Goal: Task Accomplishment & Management: Manage account settings

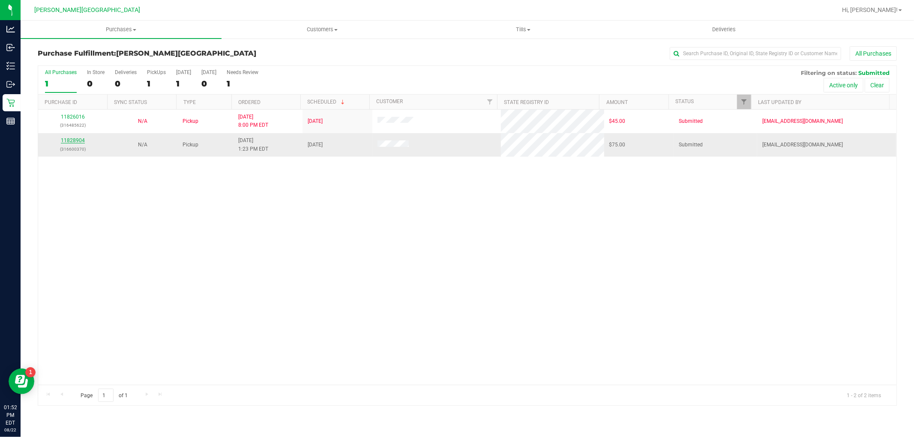
click at [74, 140] on link "11828904" at bounding box center [73, 141] width 24 height 6
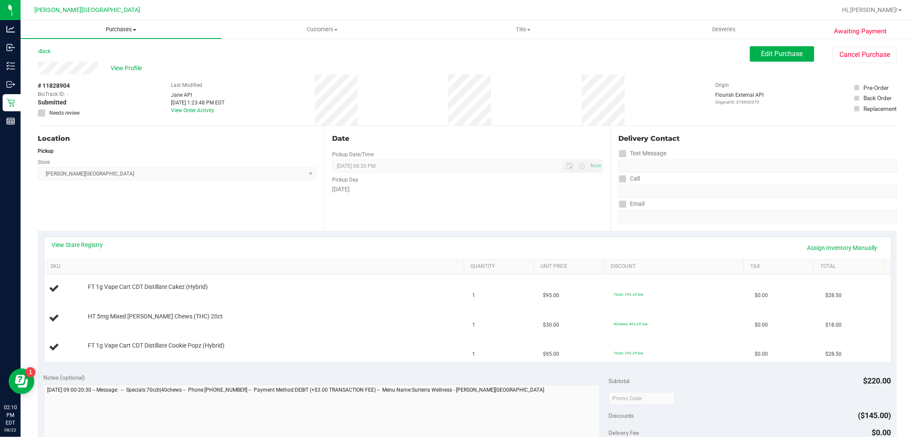
click at [115, 32] on span "Purchases" at bounding box center [121, 30] width 201 height 8
click at [63, 62] on span "Fulfillment" at bounding box center [47, 61] width 53 height 7
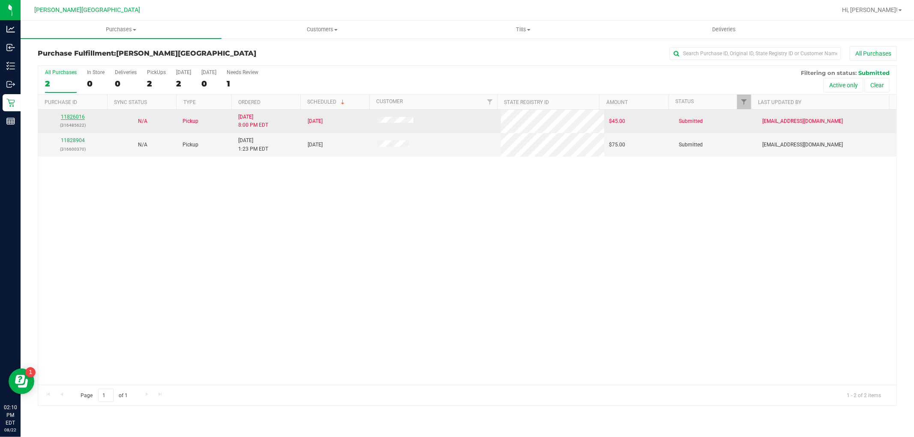
click at [69, 116] on link "11826016" at bounding box center [73, 117] width 24 height 6
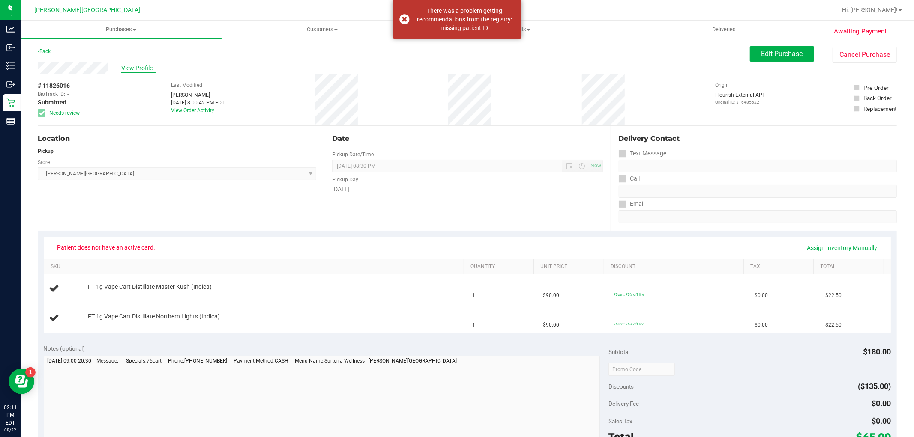
click at [134, 70] on span "View Profile" at bounding box center [138, 68] width 34 height 9
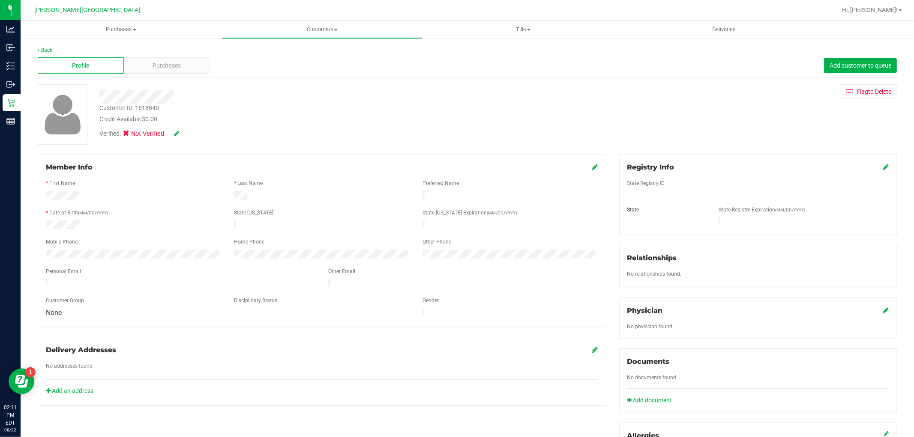
click at [883, 170] on icon at bounding box center [886, 167] width 6 height 7
click at [881, 165] on icon at bounding box center [885, 168] width 8 height 7
click at [881, 168] on div "Registry Info State Registry ID State State Registry Expiration (MM/DD/YYYY)" at bounding box center [758, 194] width 278 height 81
click at [883, 168] on icon at bounding box center [886, 167] width 6 height 7
click at [881, 170] on icon at bounding box center [885, 168] width 8 height 7
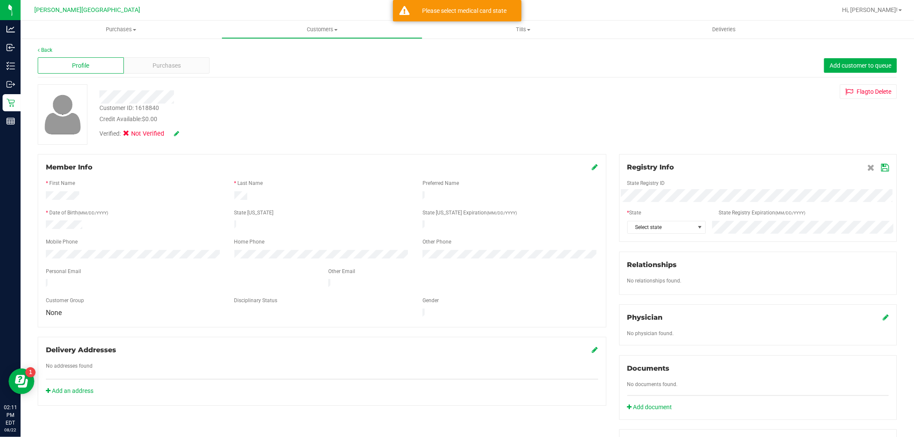
click at [592, 167] on icon at bounding box center [595, 167] width 6 height 7
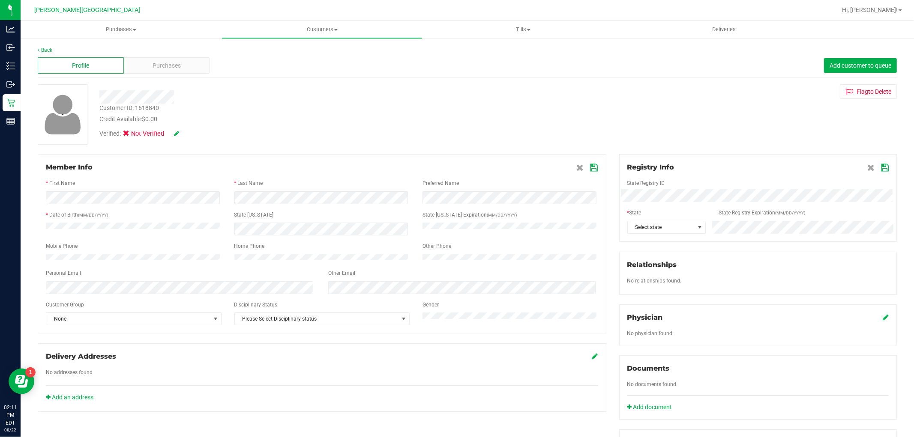
click at [174, 133] on icon at bounding box center [176, 134] width 5 height 6
click at [131, 135] on icon at bounding box center [129, 135] width 6 height 0
click at [0, 0] on input "Medical" at bounding box center [0, 0] width 0 height 0
click at [193, 127] on div "Verified: Medical" at bounding box center [311, 134] width 436 height 21
click at [190, 131] on icon at bounding box center [188, 134] width 7 height 6
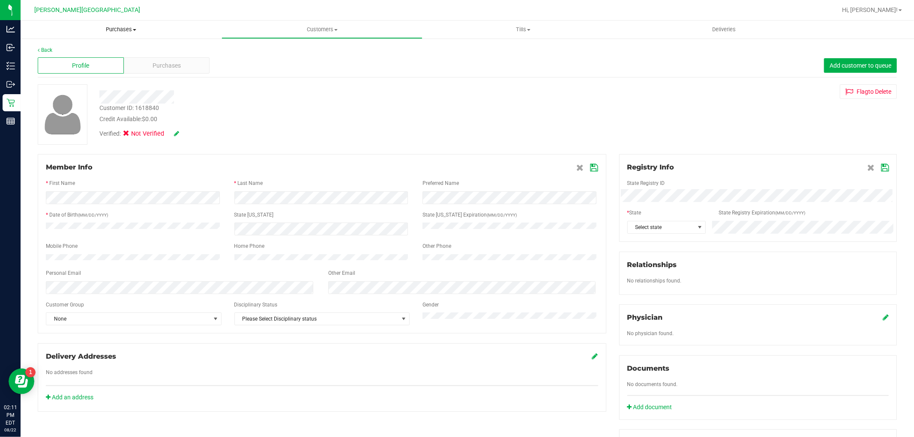
click at [118, 29] on span "Purchases" at bounding box center [121, 30] width 201 height 8
click at [76, 59] on li "Fulfillment" at bounding box center [121, 62] width 201 height 10
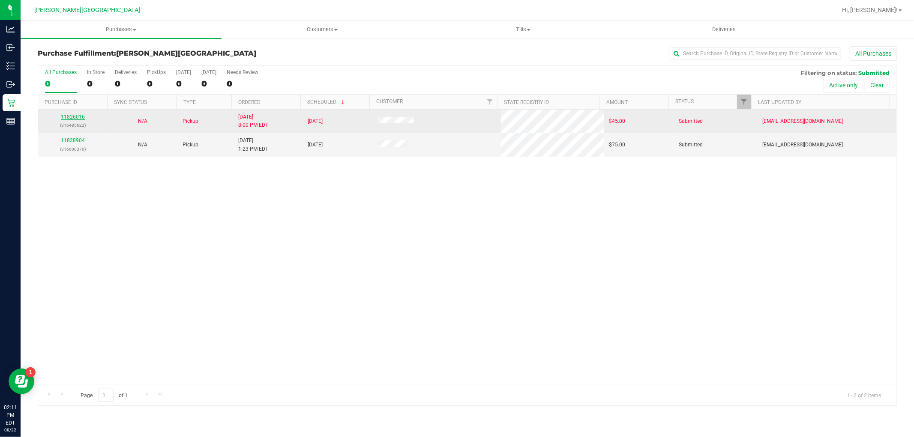
click at [67, 118] on link "11826016" at bounding box center [73, 117] width 24 height 6
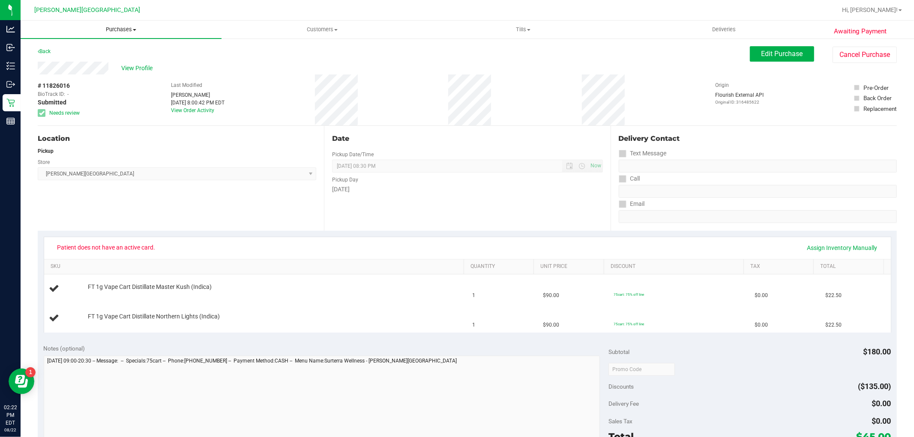
click at [120, 29] on span "Purchases" at bounding box center [121, 30] width 201 height 8
click at [62, 62] on span "Fulfillment" at bounding box center [47, 61] width 53 height 7
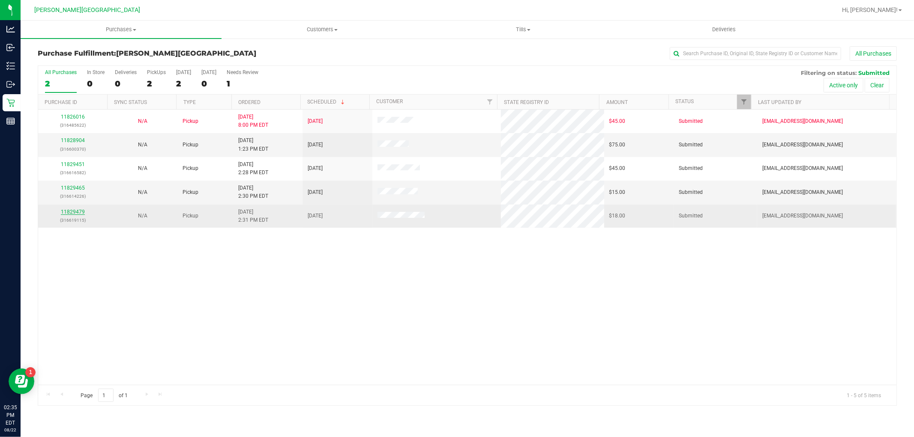
click at [71, 213] on link "11829479" at bounding box center [73, 212] width 24 height 6
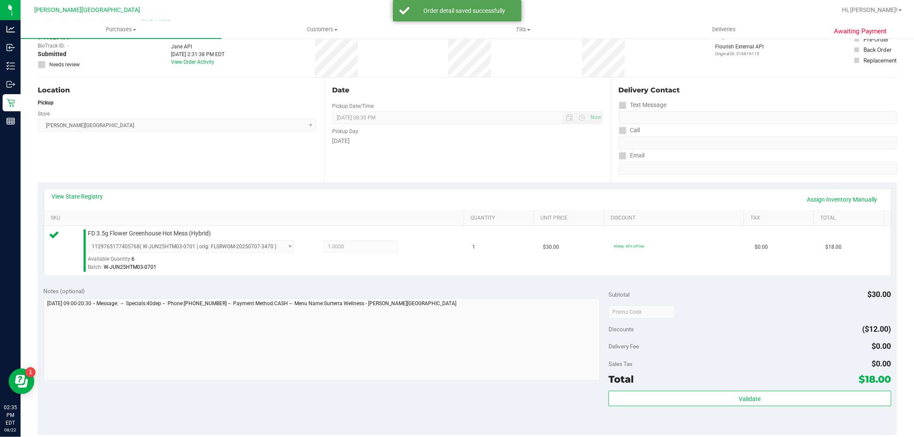
scroll to position [95, 0]
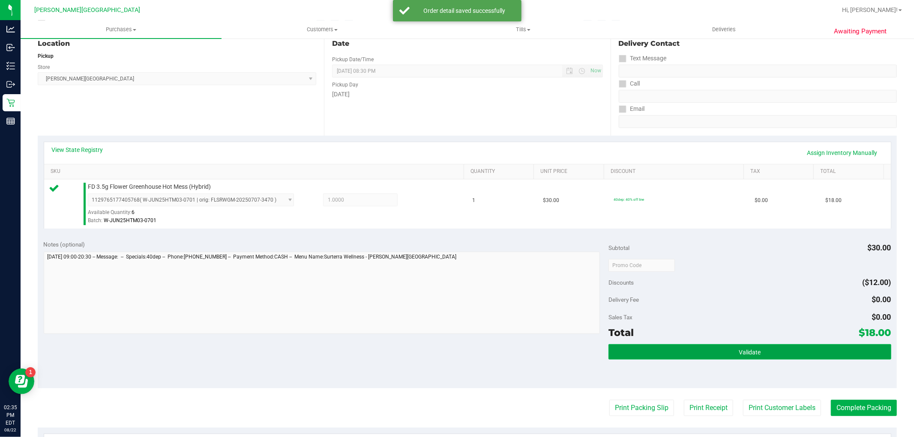
click at [767, 350] on button "Validate" at bounding box center [749, 351] width 282 height 15
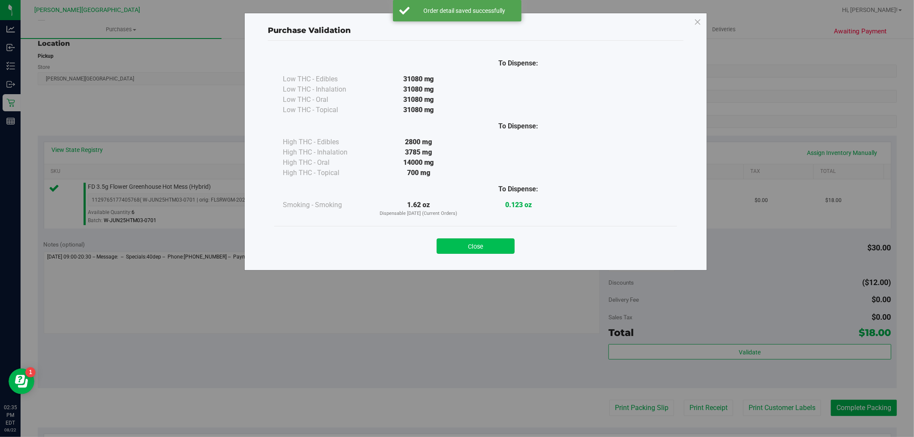
click at [483, 242] on button "Close" at bounding box center [476, 246] width 78 height 15
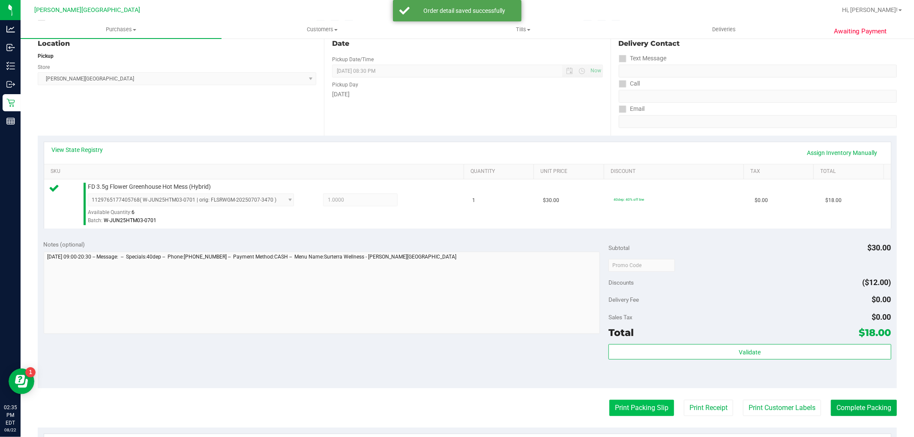
click at [644, 411] on button "Print Packing Slip" at bounding box center [641, 408] width 65 height 16
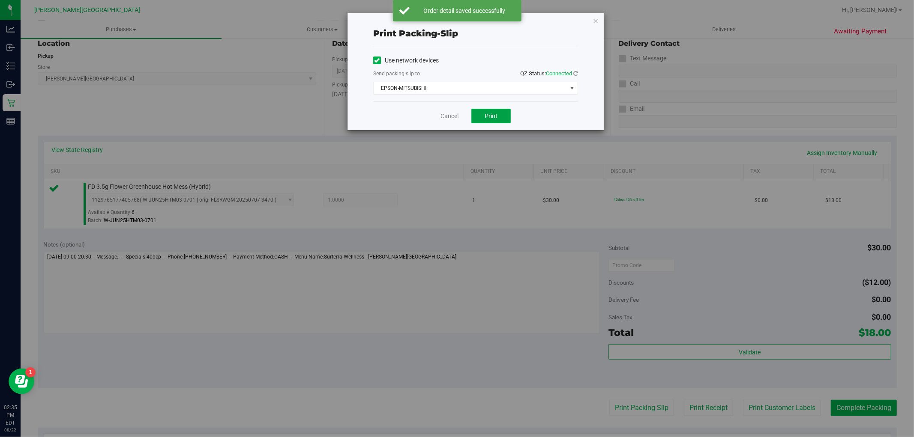
click at [503, 123] on button "Print" at bounding box center [490, 116] width 39 height 15
click at [594, 15] on icon "button" at bounding box center [596, 20] width 6 height 10
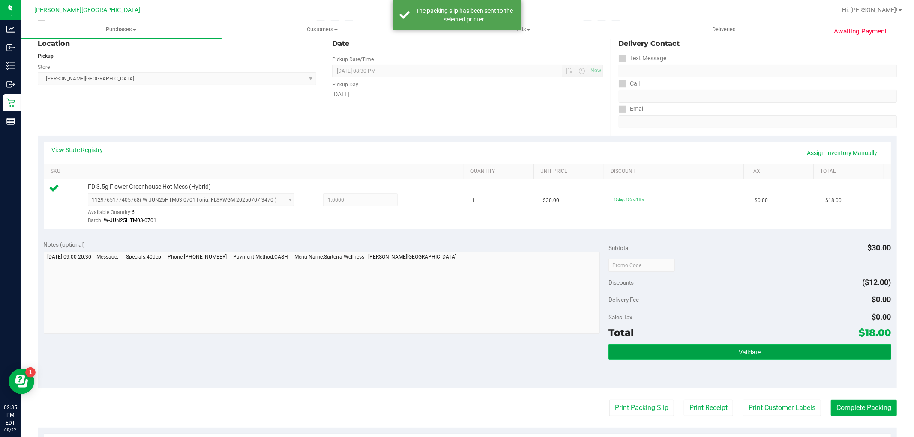
click at [785, 356] on button "Validate" at bounding box center [749, 351] width 282 height 15
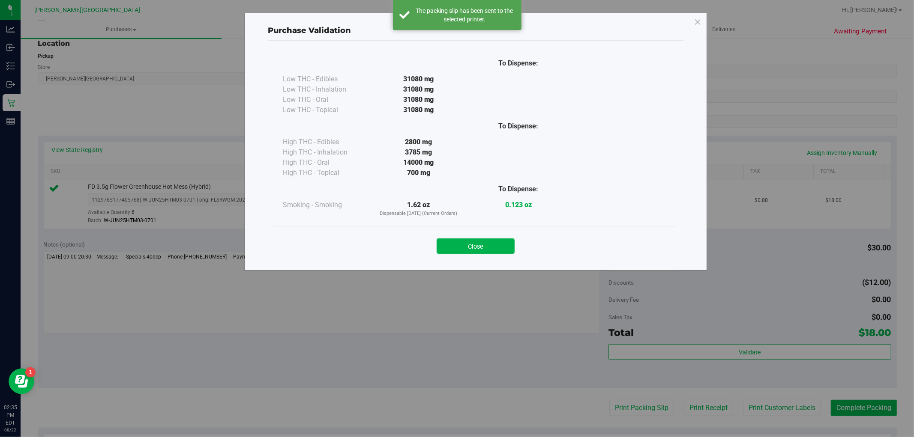
click at [491, 247] on button "Close" at bounding box center [476, 246] width 78 height 15
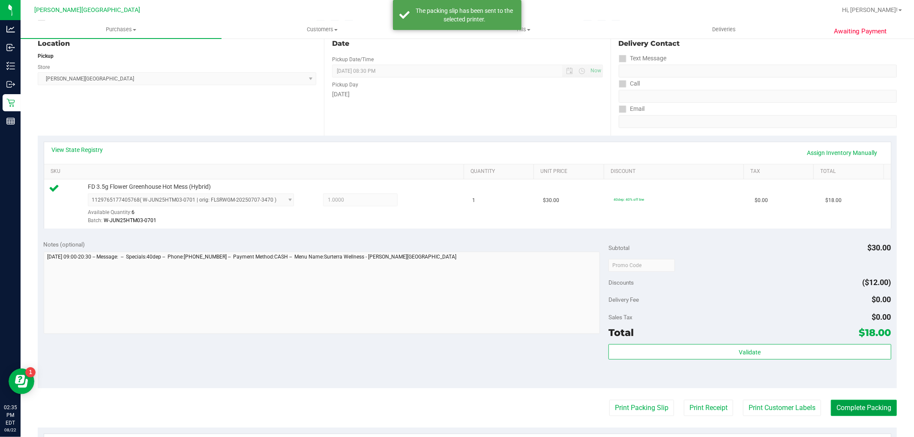
click at [849, 406] on button "Complete Packing" at bounding box center [864, 408] width 66 height 16
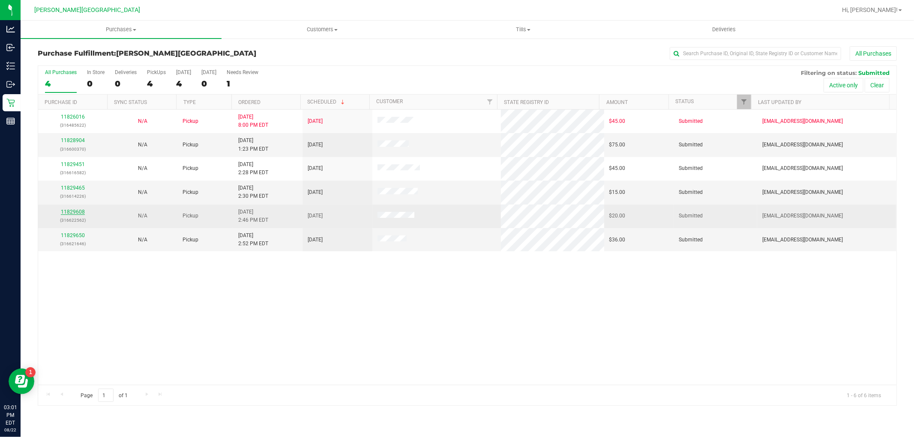
click at [78, 211] on link "11829608" at bounding box center [73, 212] width 24 height 6
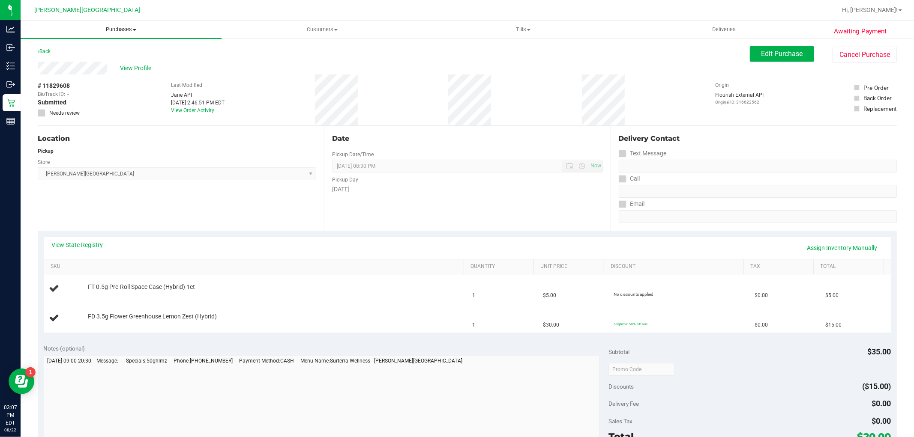
click at [129, 26] on span "Purchases" at bounding box center [121, 30] width 201 height 8
click at [82, 60] on li "Fulfillment" at bounding box center [121, 62] width 201 height 10
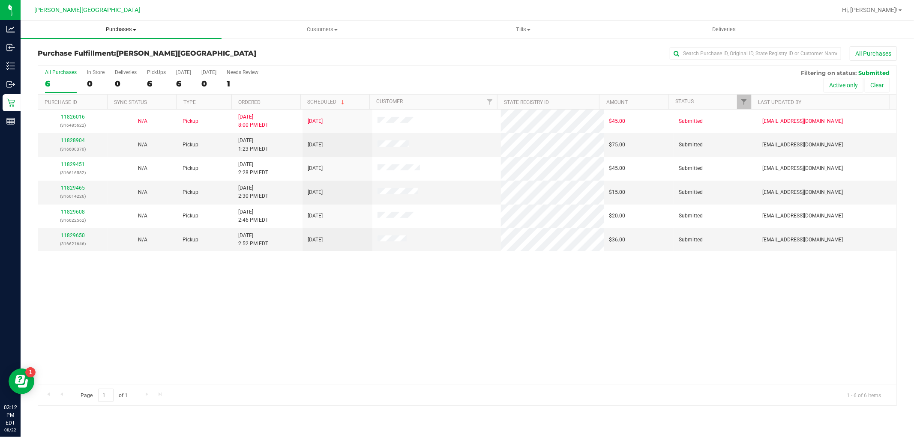
click at [115, 24] on uib-tab-heading "Purchases Summary of purchases Fulfillment All purchases" at bounding box center [121, 30] width 201 height 18
click at [104, 65] on li "Fulfillment" at bounding box center [121, 62] width 201 height 10
click at [178, 273] on div "11826016 (316485622) N/A Pickup 8/21/2025 8:00 PM EDT 8/22/2025 $45.00 Submitte…" at bounding box center [467, 248] width 858 height 276
click at [384, 287] on div "11826016 (316485622) N/A Pickup 8/21/2025 8:00 PM EDT 8/22/2025 $45.00 Submitte…" at bounding box center [467, 248] width 858 height 276
click at [132, 30] on span "Purchases" at bounding box center [121, 30] width 201 height 8
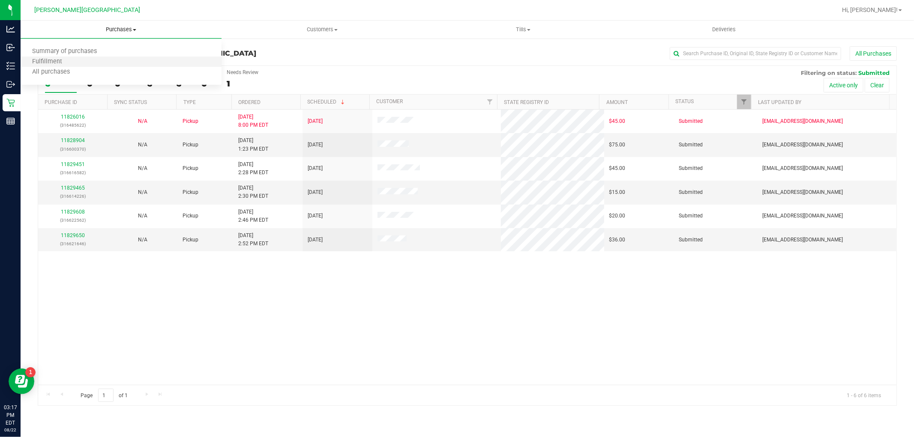
click at [71, 66] on li "Fulfillment" at bounding box center [121, 62] width 201 height 10
click at [531, 80] on div "All Purchases 0 In Store 0 Deliveries 0 PickUps 0 Today 0 Tomorrow 0 Needs Revi…" at bounding box center [467, 80] width 858 height 29
click at [80, 138] on link "11828904" at bounding box center [73, 141] width 24 height 6
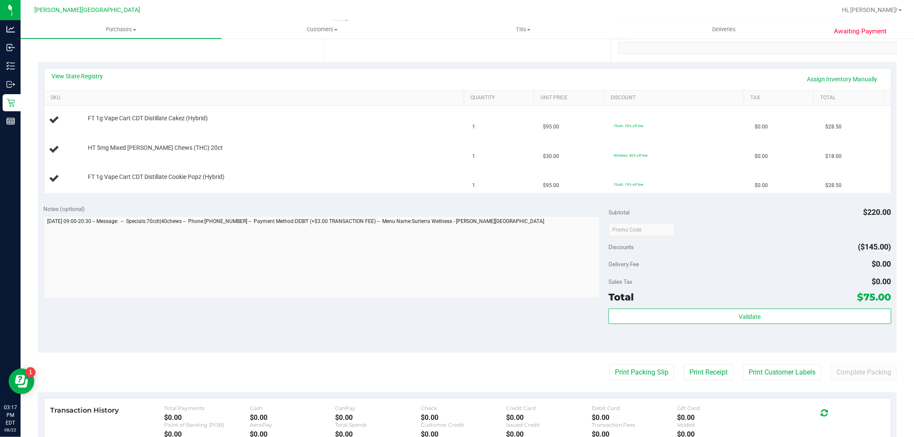
scroll to position [190, 0]
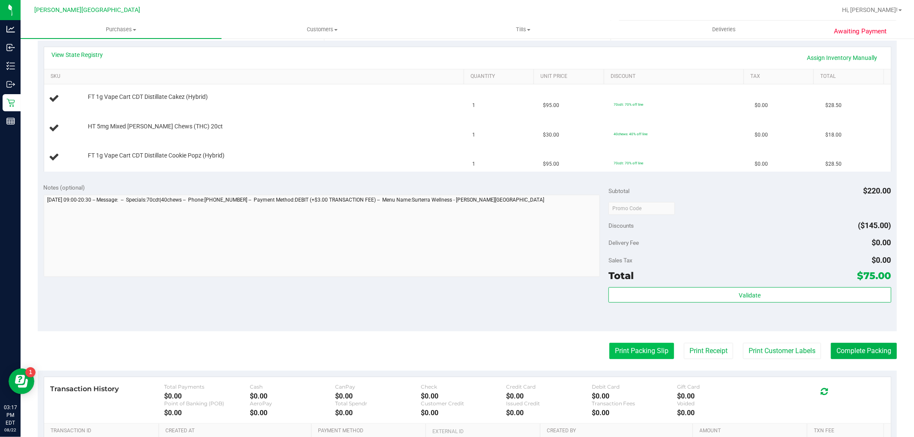
click at [624, 344] on button "Print Packing Slip" at bounding box center [641, 351] width 65 height 16
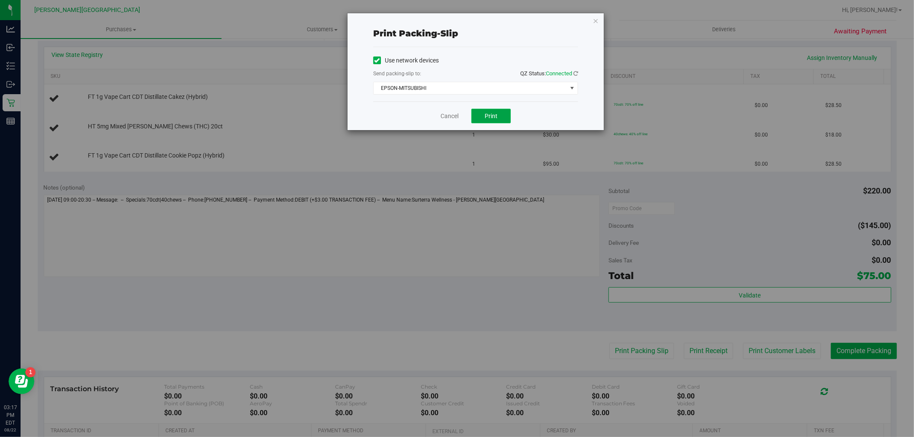
click at [507, 115] on button "Print" at bounding box center [490, 116] width 39 height 15
click at [596, 19] on icon "button" at bounding box center [596, 20] width 6 height 10
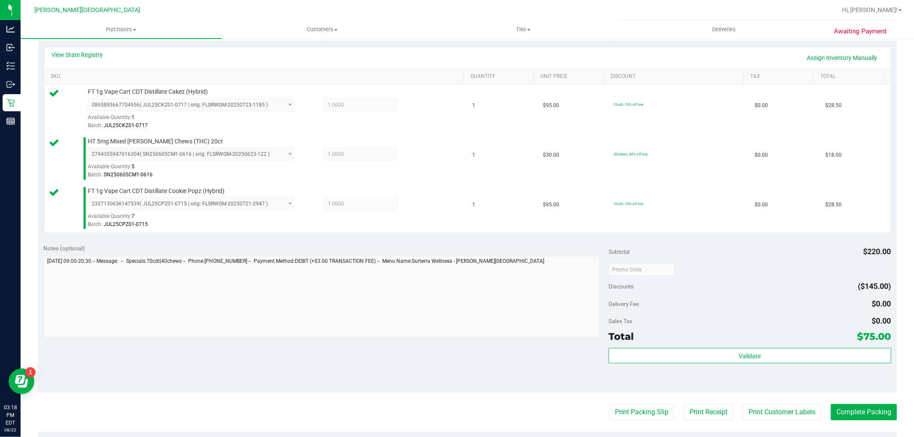
click at [760, 347] on div "Subtotal $220.00 Discounts ($145.00) Delivery Fee $0.00 Sales Tax $0.00 Total $…" at bounding box center [749, 315] width 282 height 143
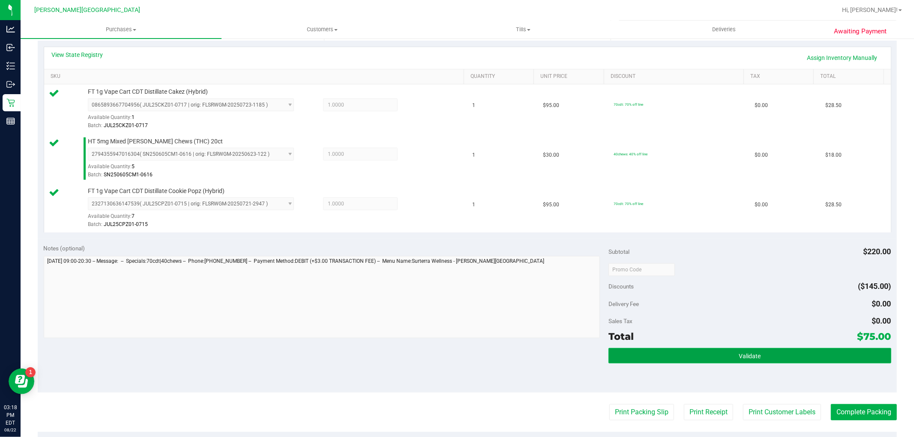
click at [760, 352] on button "Validate" at bounding box center [749, 355] width 282 height 15
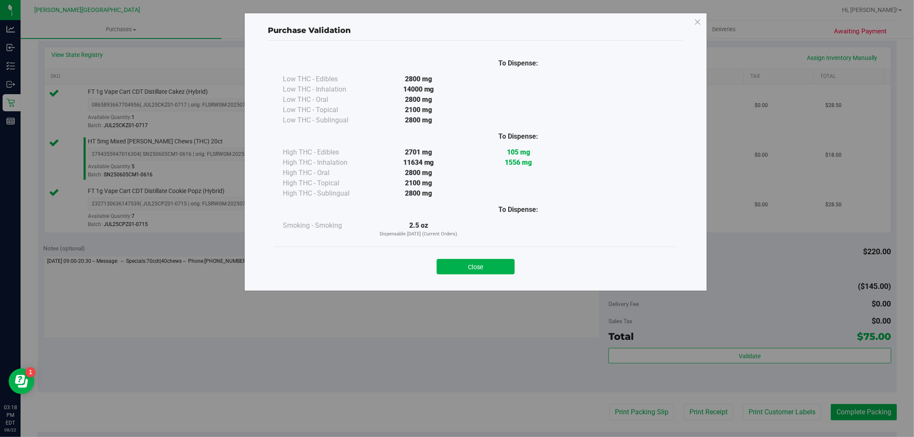
drag, startPoint x: 492, startPoint y: 266, endPoint x: 499, endPoint y: 264, distance: 7.4
click at [492, 265] on button "Close" at bounding box center [476, 266] width 78 height 15
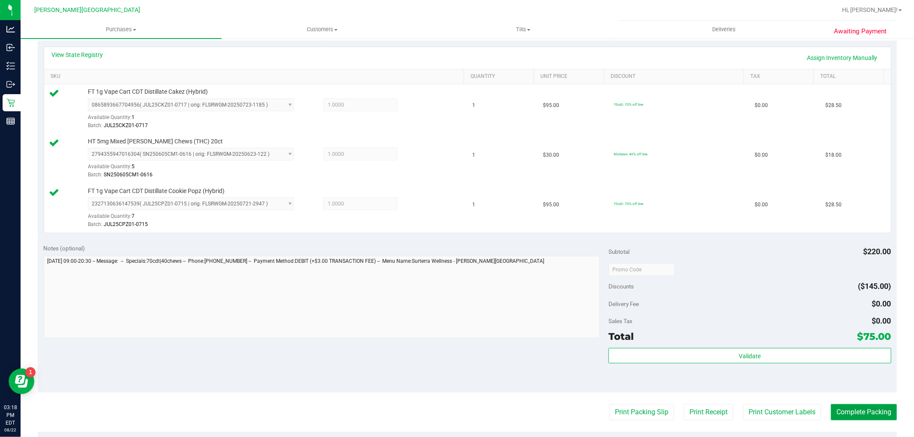
click at [855, 410] on button "Complete Packing" at bounding box center [864, 412] width 66 height 16
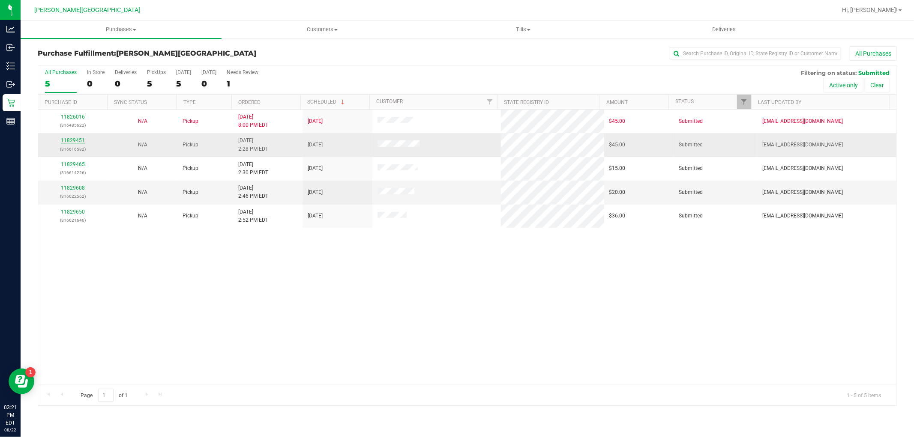
click at [77, 140] on link "11829451" at bounding box center [73, 141] width 24 height 6
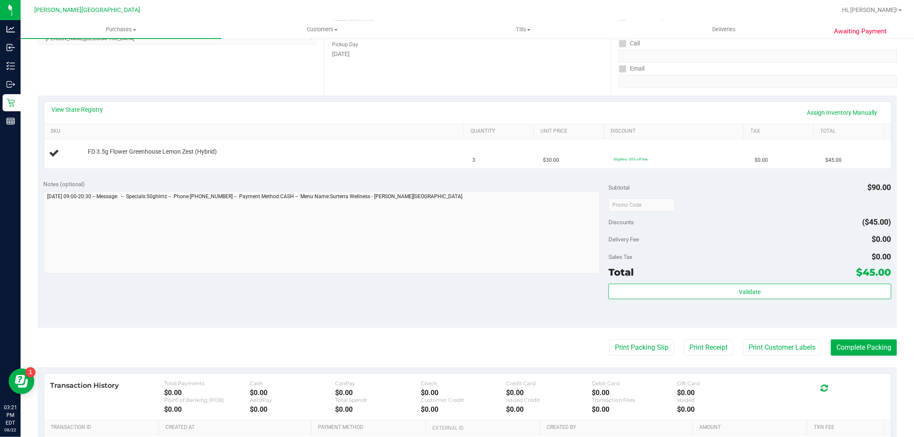
scroll to position [143, 0]
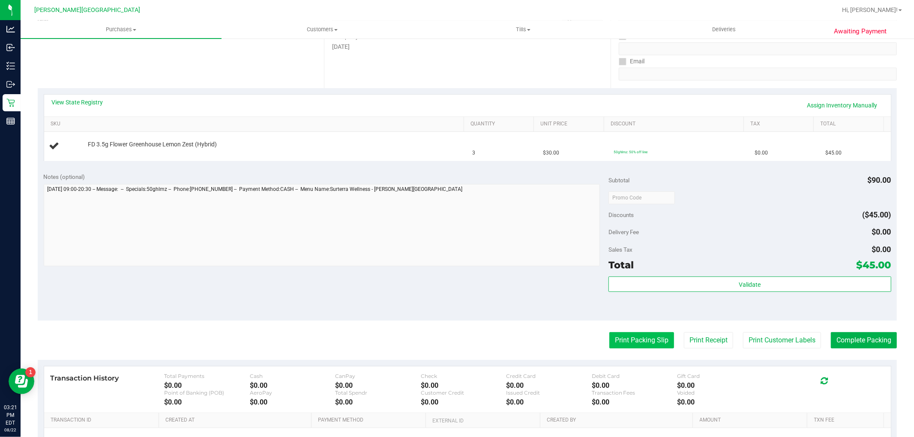
click at [633, 338] on button "Print Packing Slip" at bounding box center [641, 340] width 65 height 16
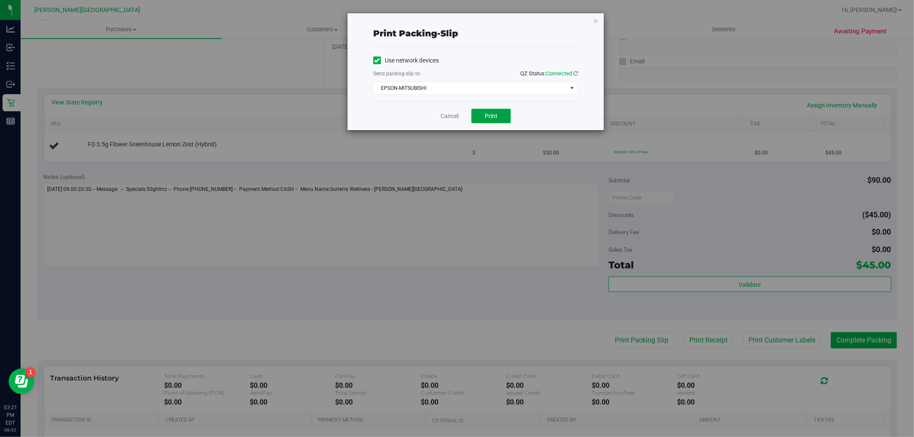
click at [494, 117] on span "Print" at bounding box center [491, 116] width 13 height 7
click at [596, 19] on icon "button" at bounding box center [596, 20] width 6 height 10
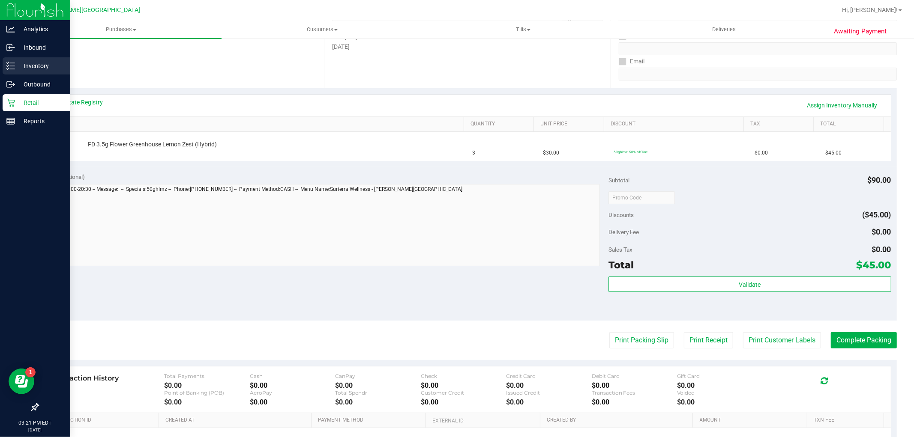
click at [30, 71] on p "Inventory" at bounding box center [40, 66] width 51 height 10
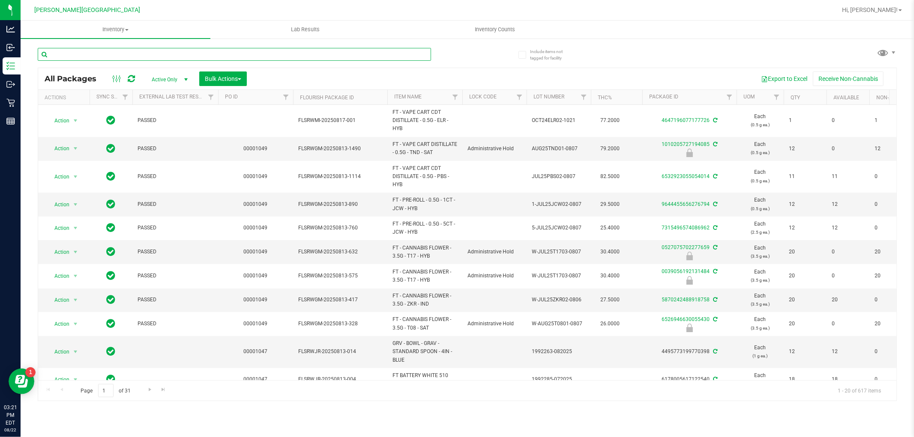
click at [180, 56] on input "text" at bounding box center [234, 54] width 393 height 13
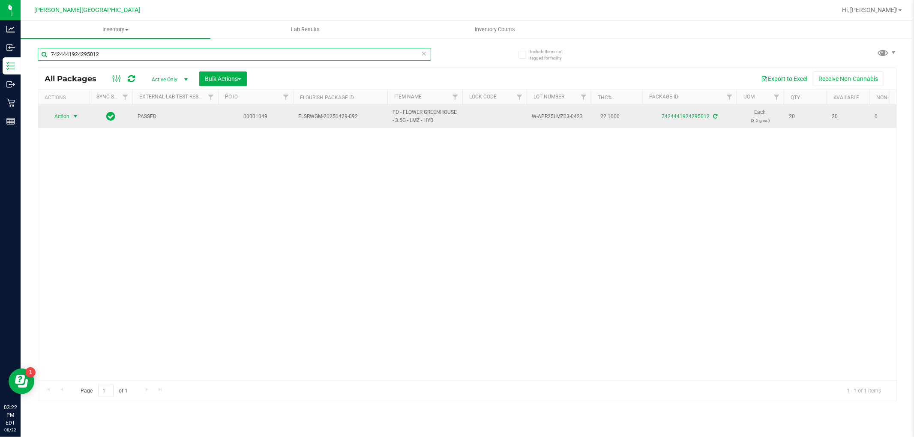
type input "7424441924295012"
click at [74, 117] on span "select" at bounding box center [75, 116] width 7 height 7
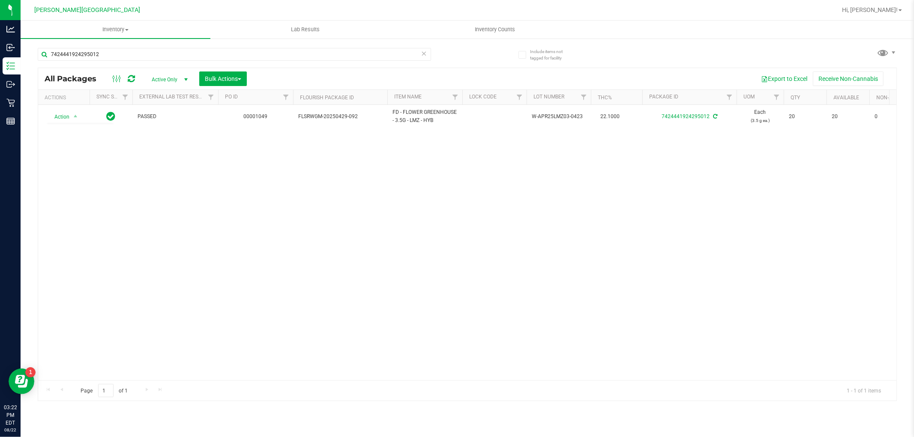
click at [213, 231] on div "Action Action Adjust qty Create package Edit attributes Global inventory Locate…" at bounding box center [467, 243] width 858 height 276
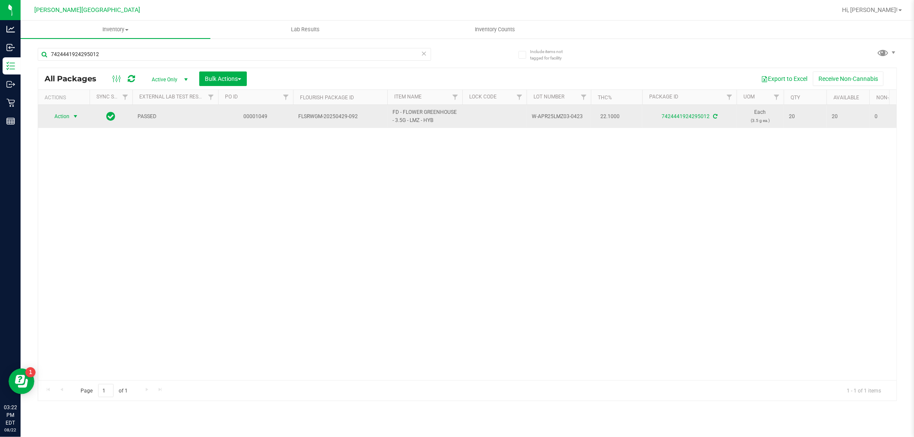
click at [75, 114] on span "select" at bounding box center [75, 116] width 7 height 7
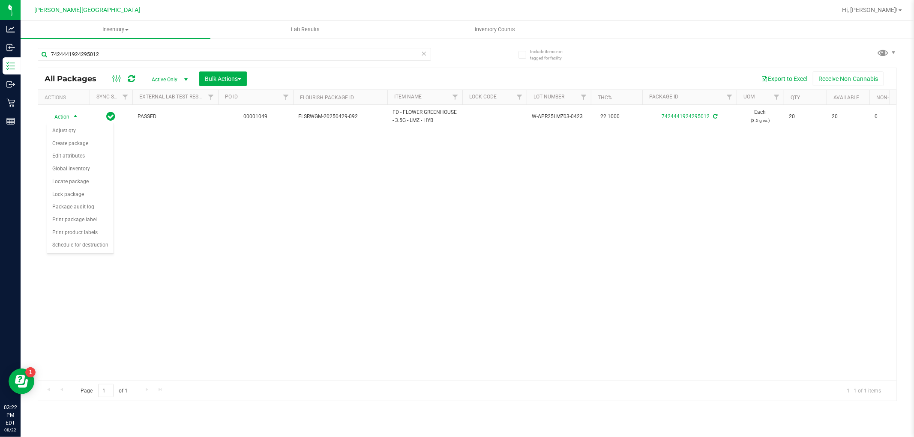
click at [307, 276] on div "Action Action Adjust qty Create package Edit attributes Global inventory Locate…" at bounding box center [467, 243] width 858 height 276
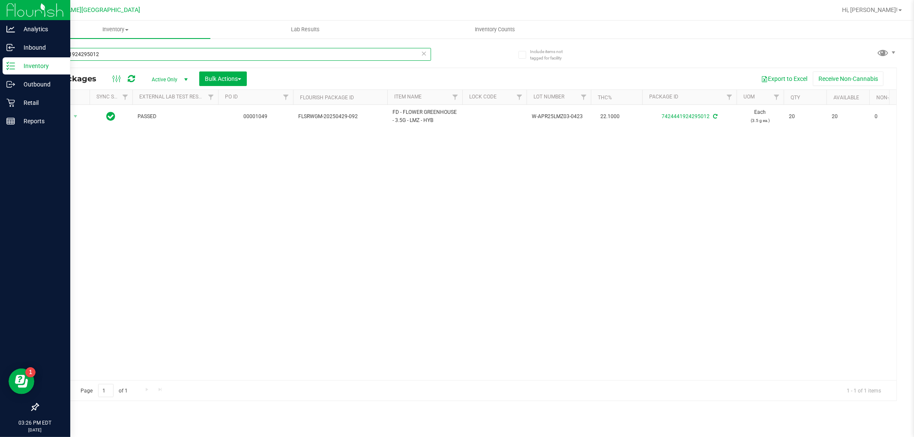
drag, startPoint x: 121, startPoint y: 54, endPoint x: 0, endPoint y: 14, distance: 126.7
click at [0, 34] on div "Analytics Inbound Inventory Outbound Retail Reports 03:26 PM EDT 08/22/2025 08/…" at bounding box center [457, 218] width 914 height 437
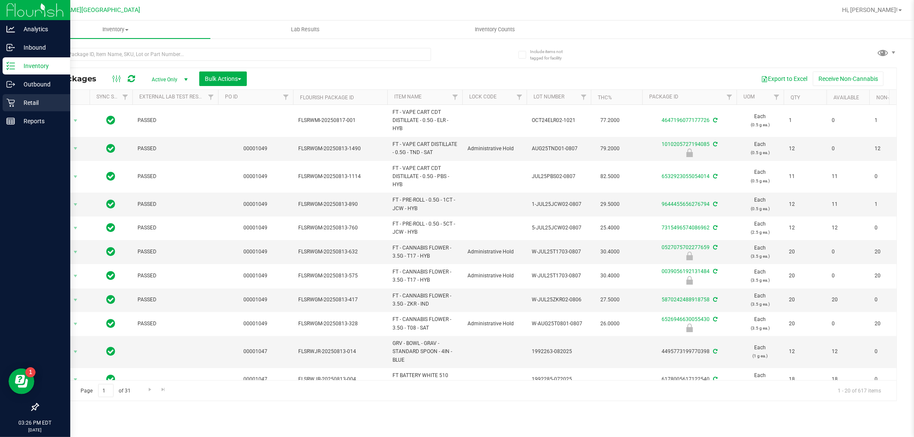
click at [20, 109] on div "Retail" at bounding box center [37, 102] width 68 height 17
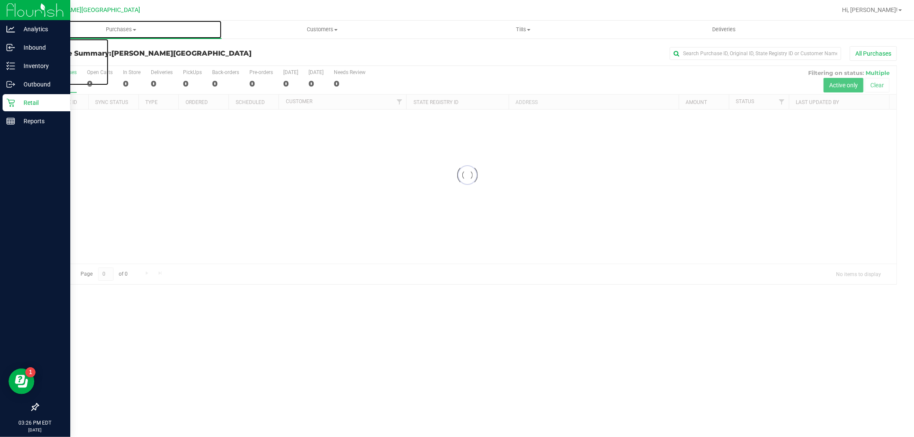
click at [120, 30] on span "Purchases" at bounding box center [121, 30] width 201 height 8
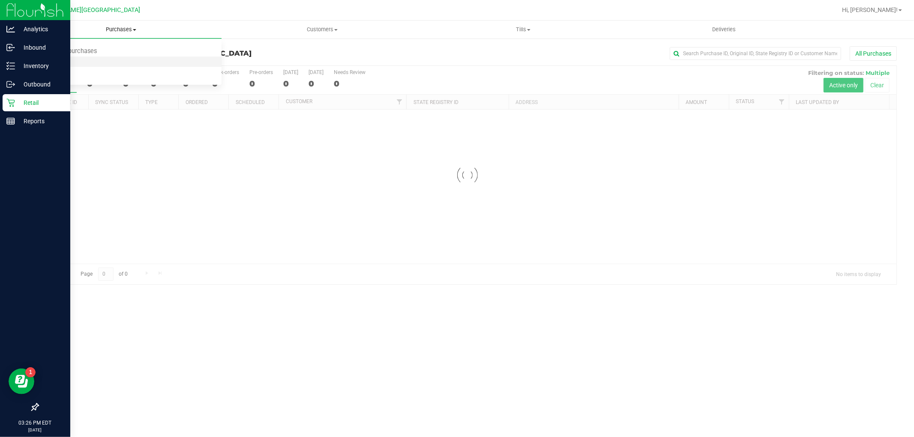
click at [90, 62] on li "Fulfillment" at bounding box center [121, 62] width 201 height 10
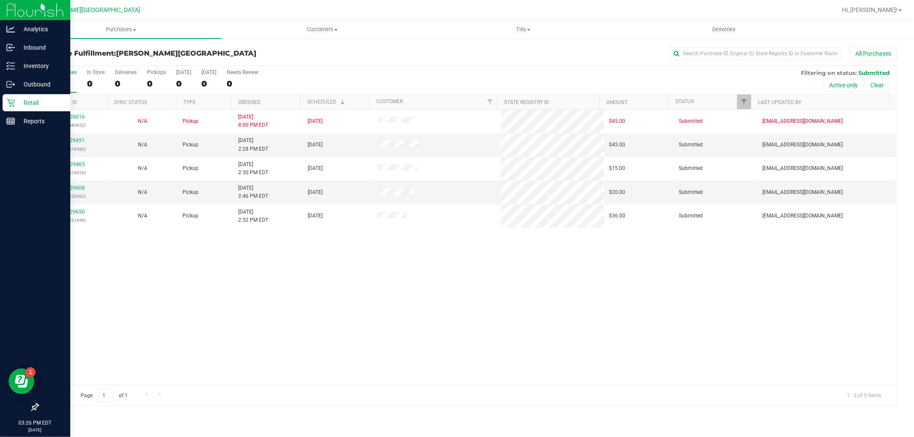
click at [368, 250] on div "11826016 (316485622) N/A Pickup 8/21/2025 8:00 PM EDT 8/22/2025 $45.00 Submitte…" at bounding box center [467, 248] width 858 height 276
click at [74, 138] on link "11829451" at bounding box center [73, 141] width 24 height 6
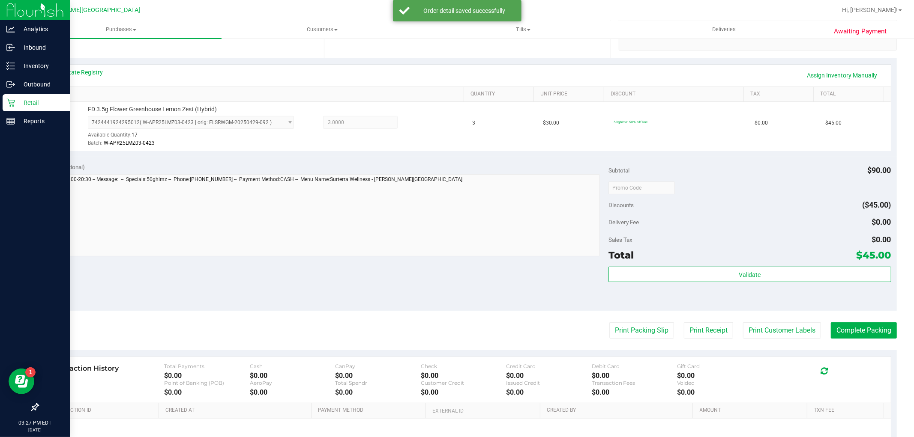
scroll to position [264, 0]
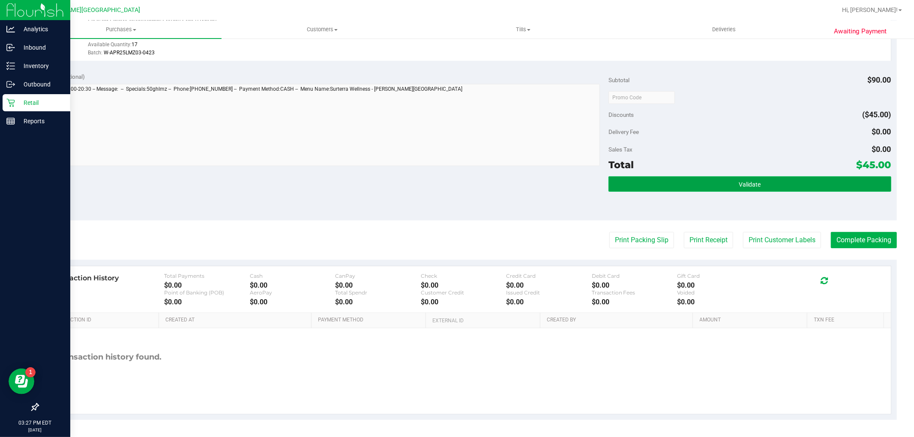
click at [753, 189] on button "Validate" at bounding box center [749, 184] width 282 height 15
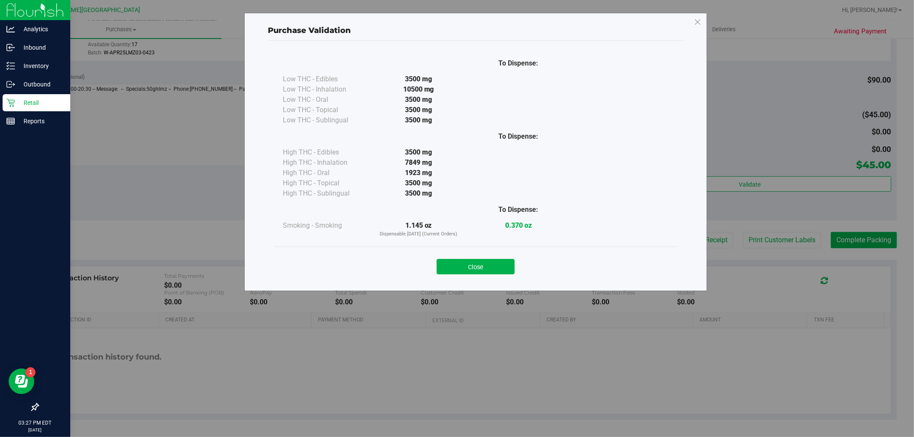
drag, startPoint x: 501, startPoint y: 262, endPoint x: 524, endPoint y: 259, distance: 23.3
click at [501, 262] on button "Close" at bounding box center [476, 266] width 78 height 15
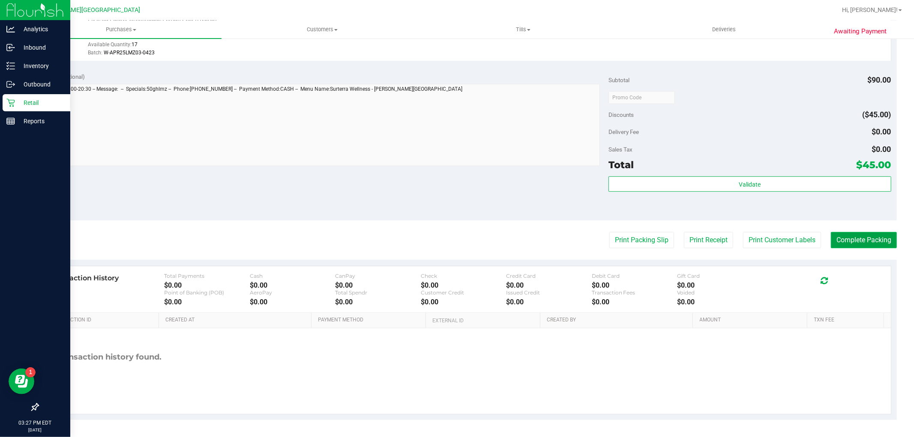
click at [848, 235] on button "Complete Packing" at bounding box center [864, 240] width 66 height 16
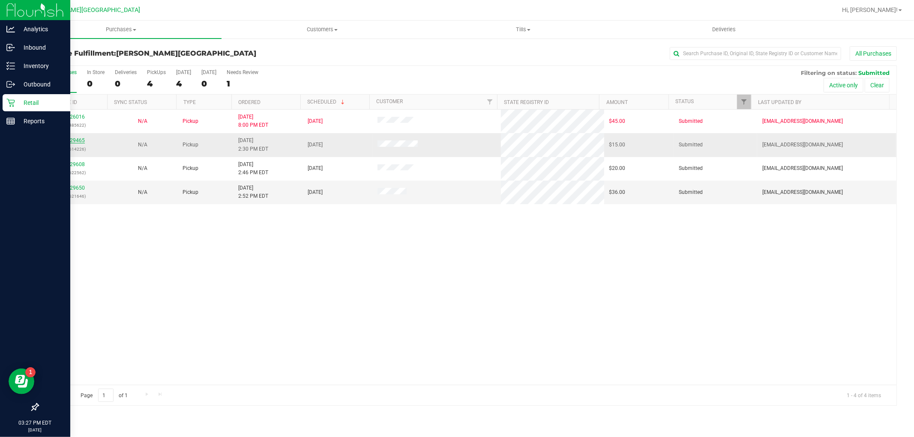
click at [78, 139] on link "11829465" at bounding box center [73, 141] width 24 height 6
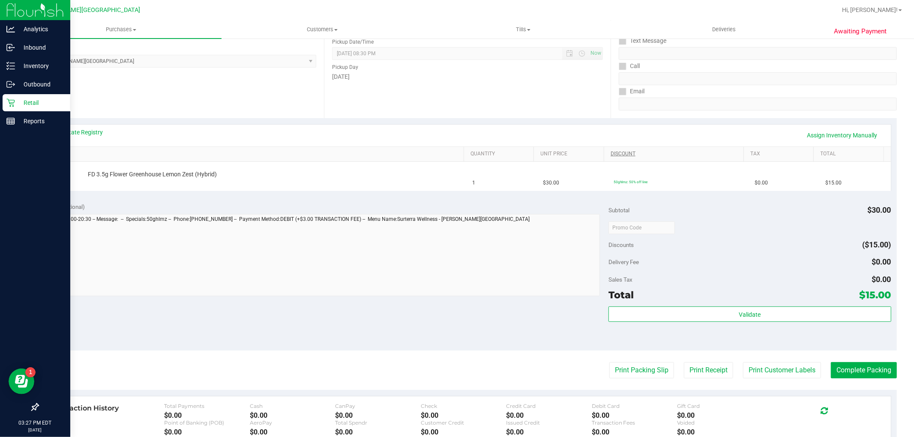
scroll to position [143, 0]
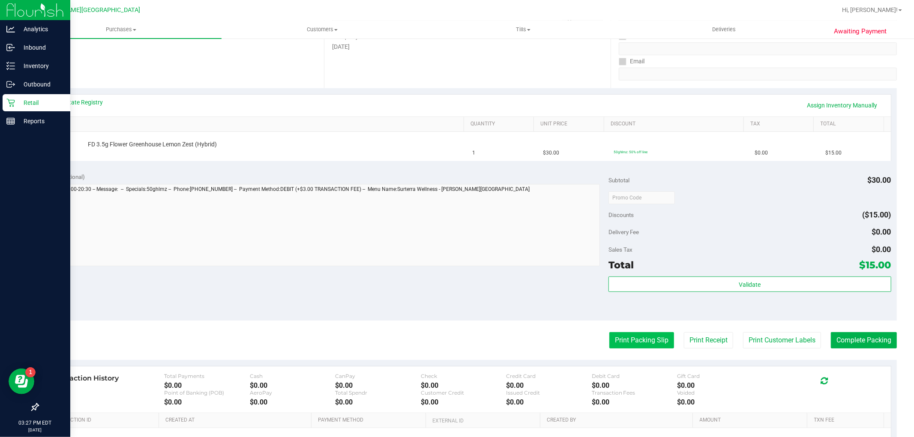
click at [618, 340] on button "Print Packing Slip" at bounding box center [641, 340] width 65 height 16
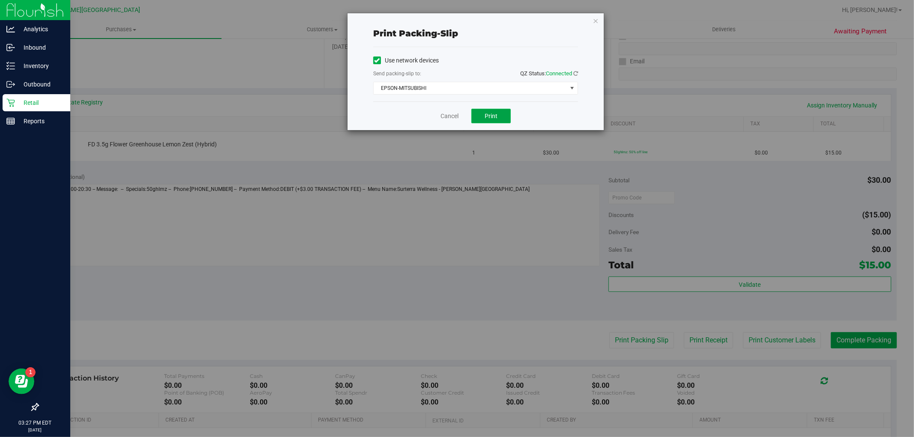
click at [495, 116] on span "Print" at bounding box center [491, 116] width 13 height 7
click at [593, 20] on icon "button" at bounding box center [596, 20] width 6 height 10
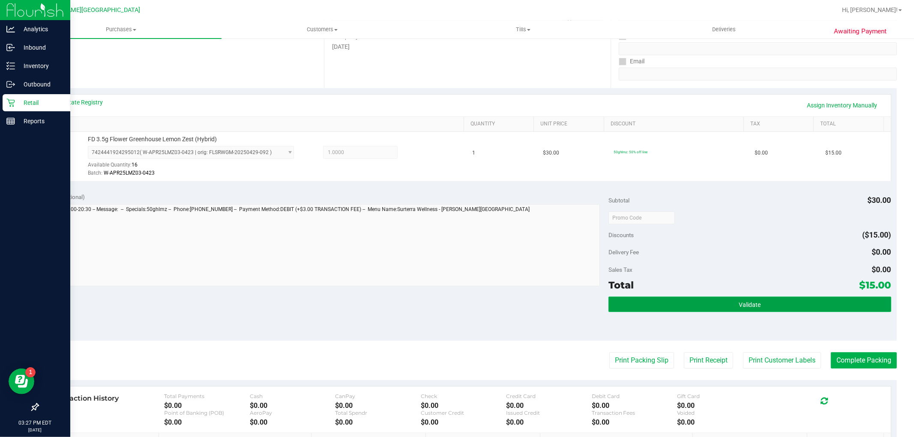
click at [740, 305] on span "Validate" at bounding box center [750, 305] width 22 height 7
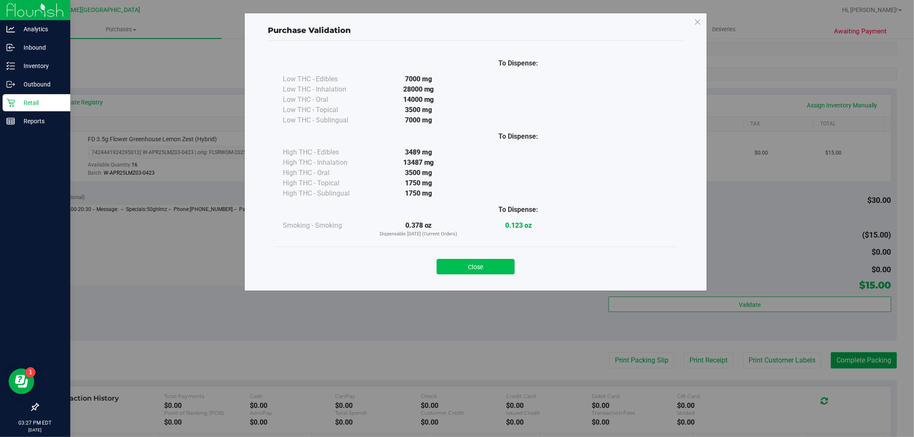
click at [492, 273] on button "Close" at bounding box center [476, 266] width 78 height 15
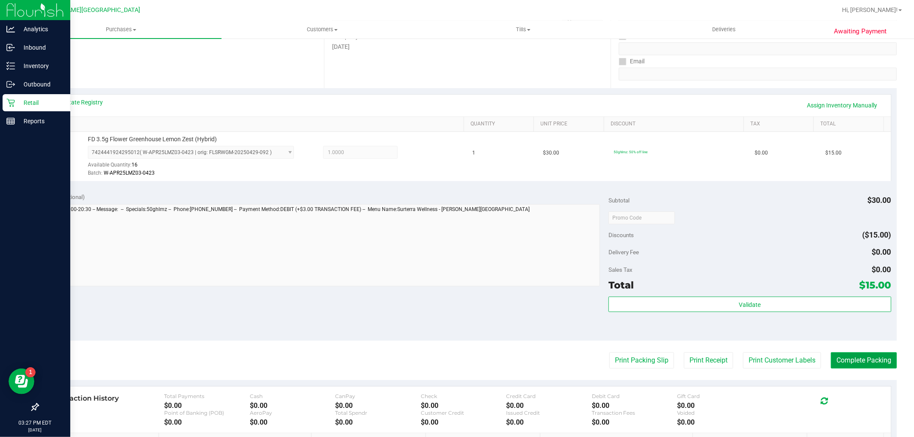
click at [831, 360] on button "Complete Packing" at bounding box center [864, 361] width 66 height 16
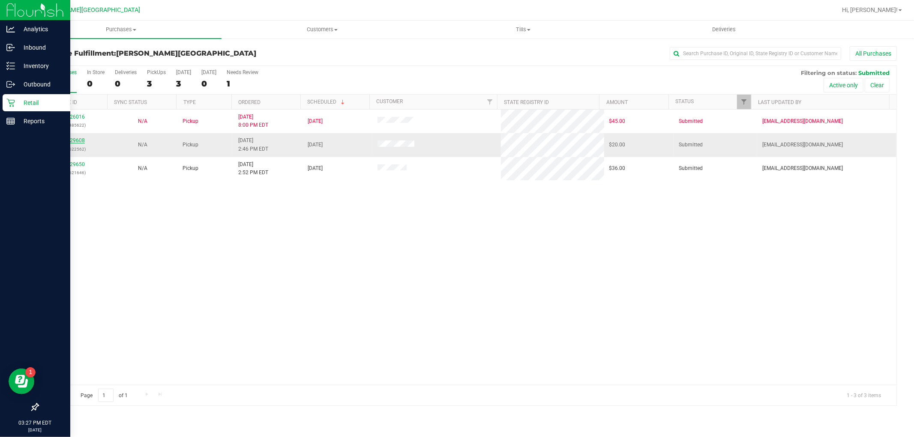
click at [79, 140] on link "11829608" at bounding box center [73, 141] width 24 height 6
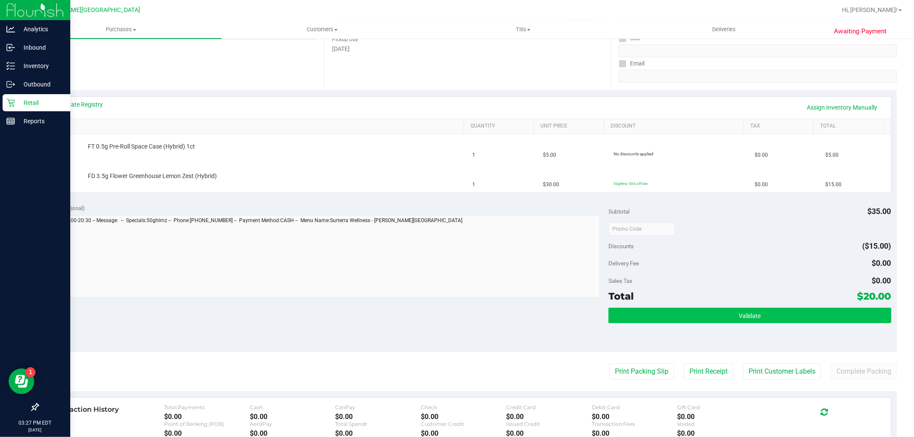
scroll to position [143, 0]
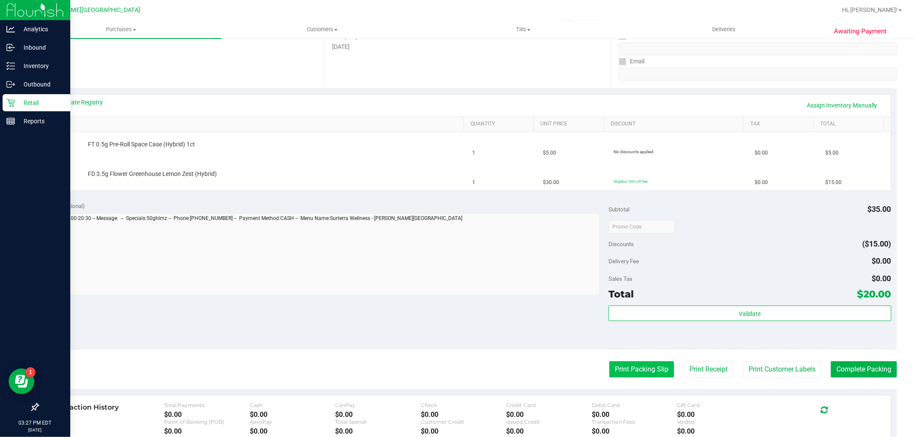
click at [644, 362] on button "Print Packing Slip" at bounding box center [641, 370] width 65 height 16
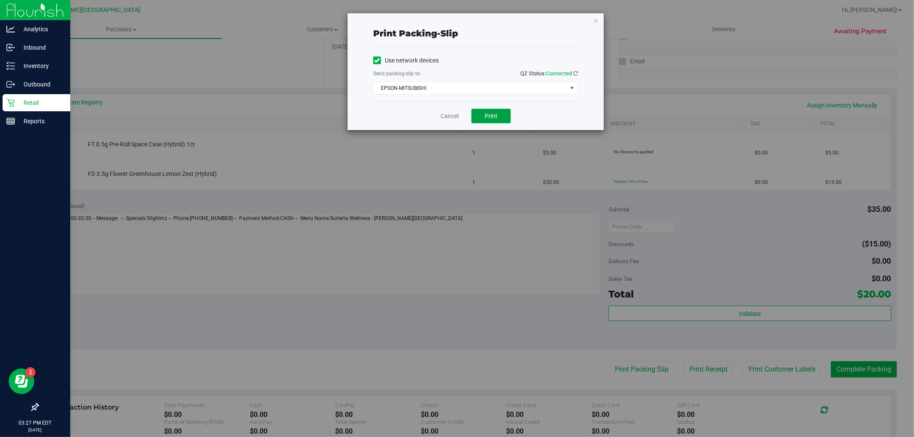
click at [501, 121] on button "Print" at bounding box center [490, 116] width 39 height 15
click at [597, 20] on icon "button" at bounding box center [596, 20] width 6 height 10
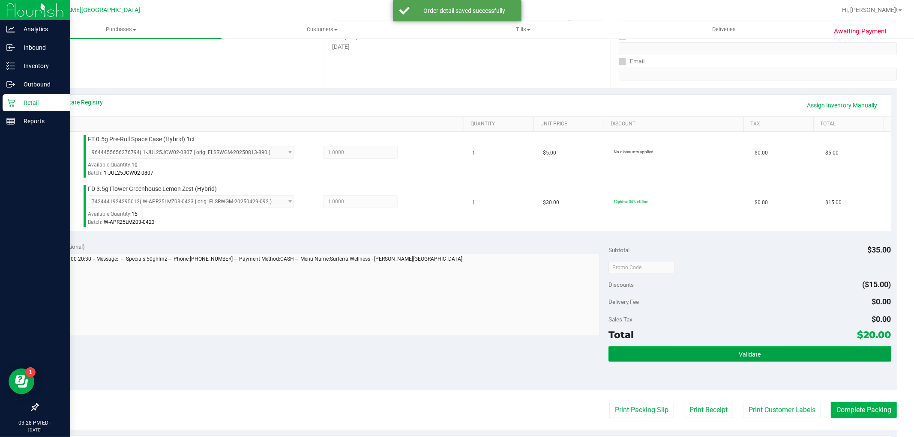
click at [709, 353] on button "Validate" at bounding box center [749, 354] width 282 height 15
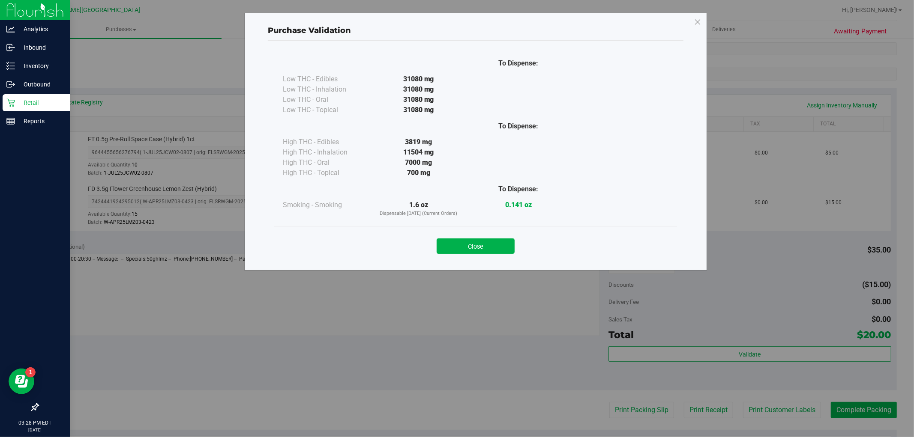
click at [466, 253] on button "Close" at bounding box center [476, 246] width 78 height 15
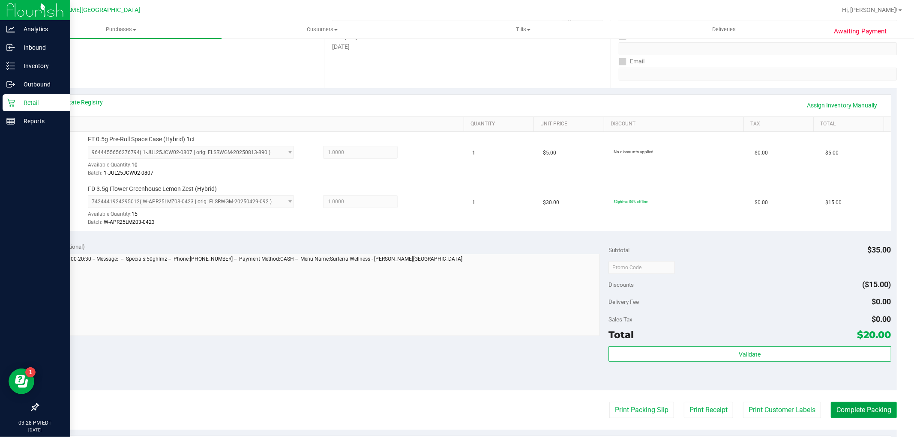
click at [843, 412] on button "Complete Packing" at bounding box center [864, 410] width 66 height 16
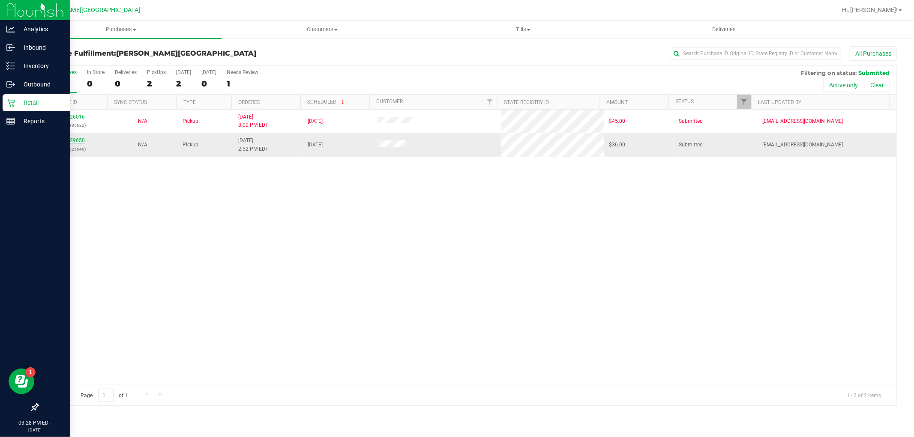
click at [79, 139] on link "11829650" at bounding box center [73, 141] width 24 height 6
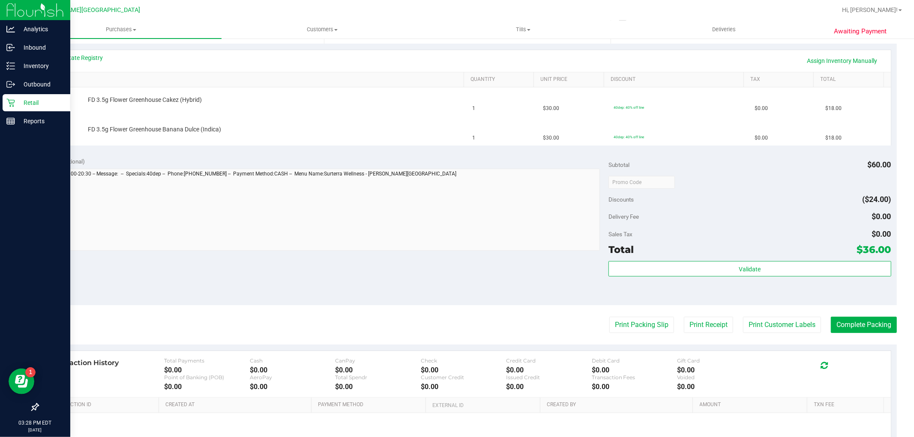
scroll to position [190, 0]
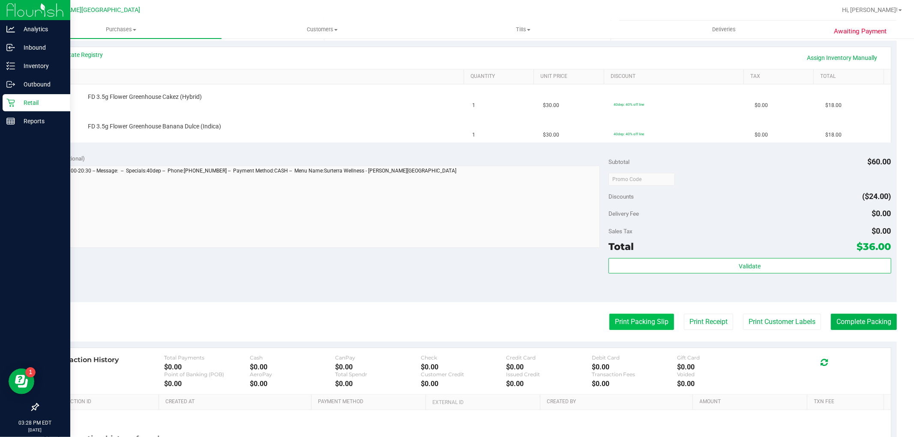
click at [638, 314] on button "Print Packing Slip" at bounding box center [641, 322] width 65 height 16
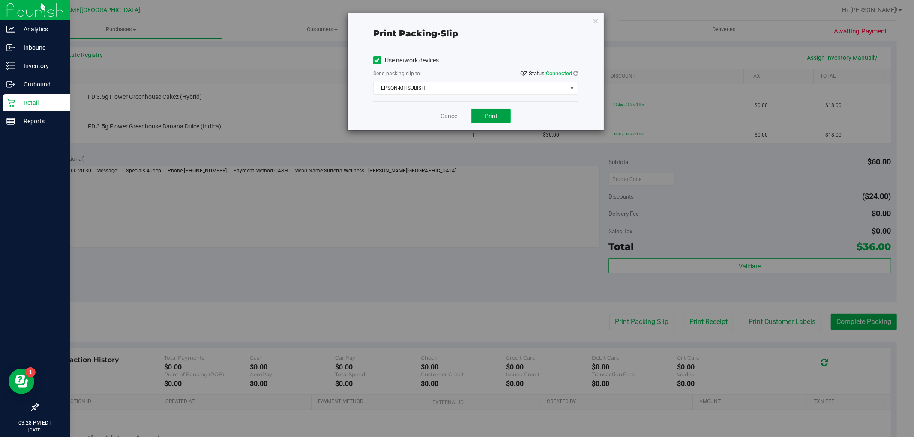
click at [498, 119] on button "Print" at bounding box center [490, 116] width 39 height 15
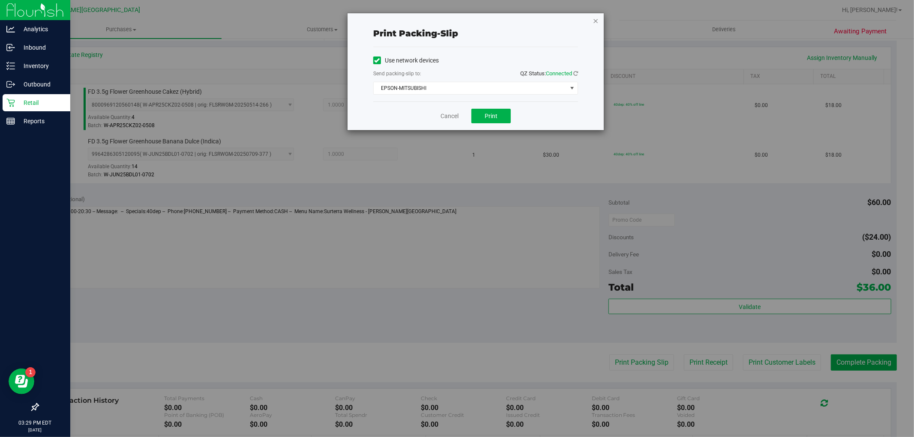
click at [597, 22] on icon "button" at bounding box center [596, 20] width 6 height 10
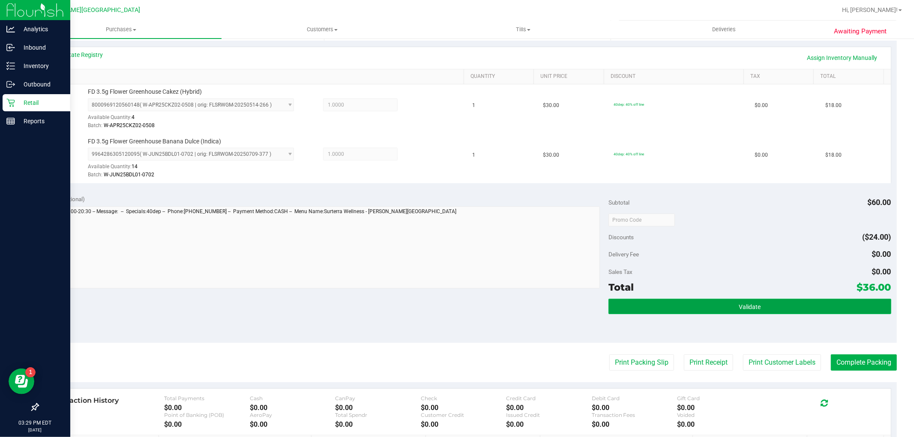
click at [858, 313] on button "Validate" at bounding box center [749, 306] width 282 height 15
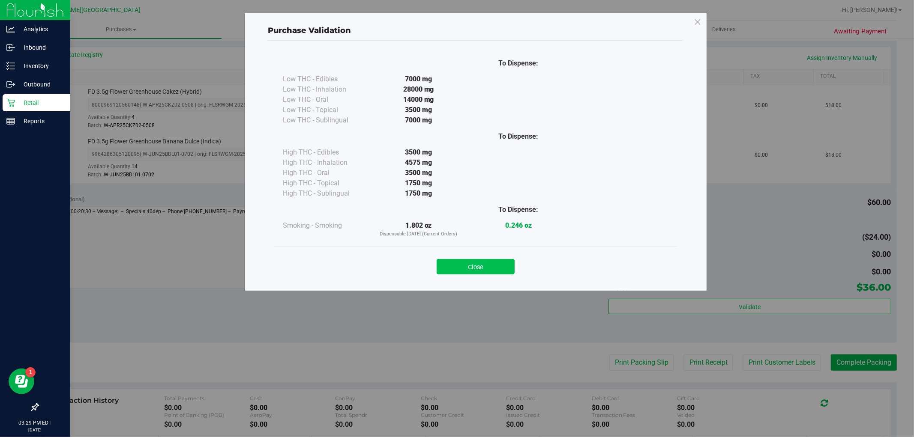
click at [465, 267] on button "Close" at bounding box center [476, 266] width 78 height 15
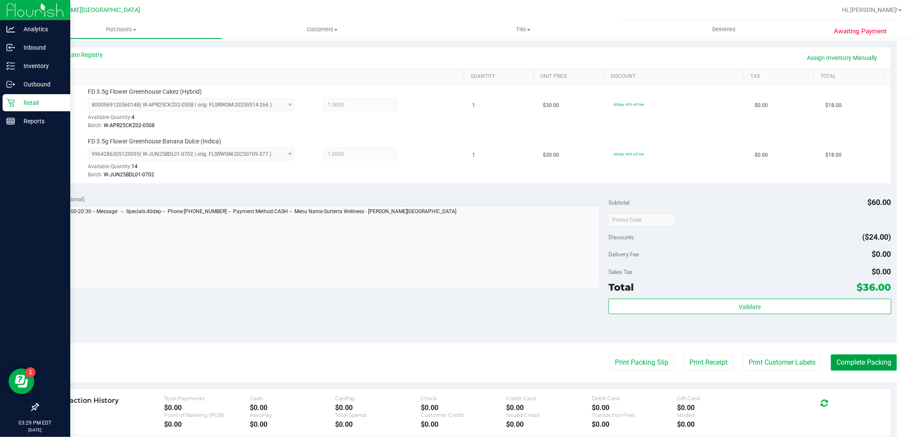
click at [857, 368] on button "Complete Packing" at bounding box center [864, 363] width 66 height 16
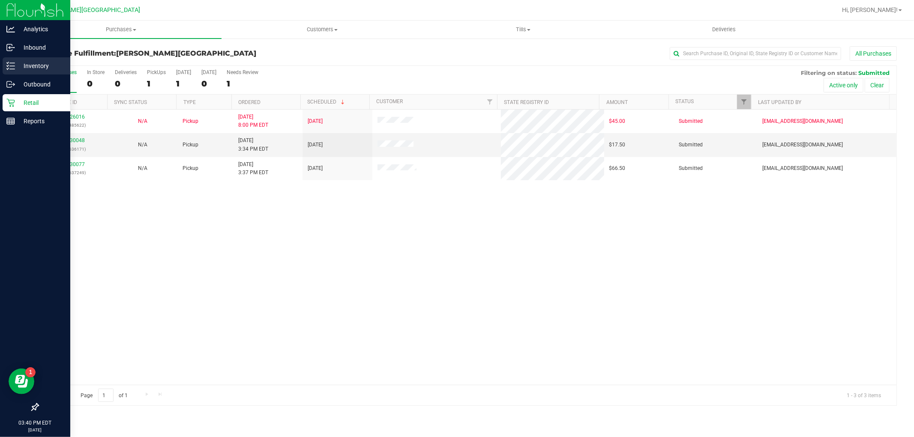
click at [48, 69] on p "Inventory" at bounding box center [40, 66] width 51 height 10
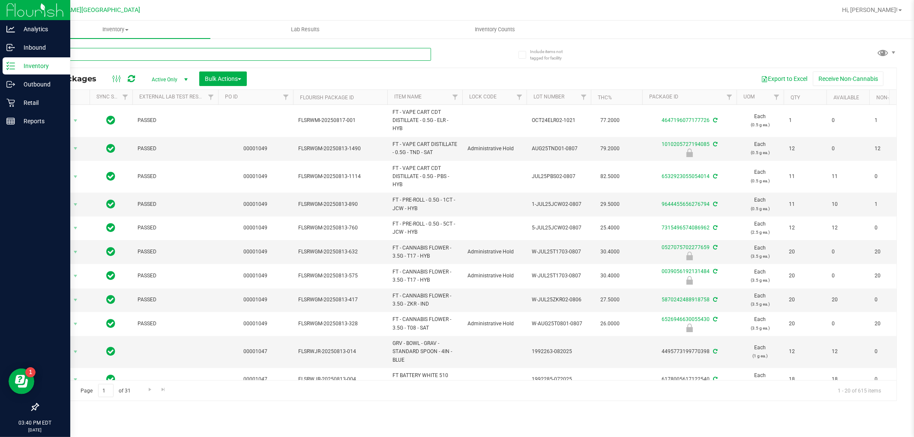
click at [262, 52] on input "text" at bounding box center [234, 54] width 393 height 13
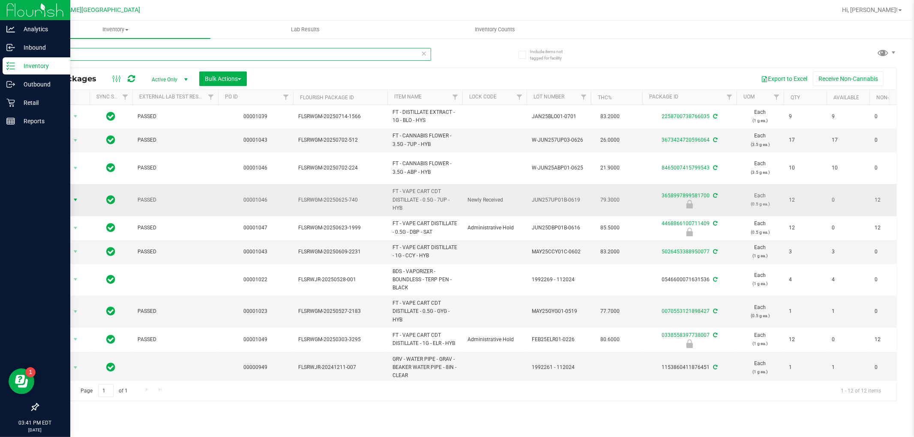
type input "007"
click at [67, 198] on span "Action" at bounding box center [58, 200] width 23 height 12
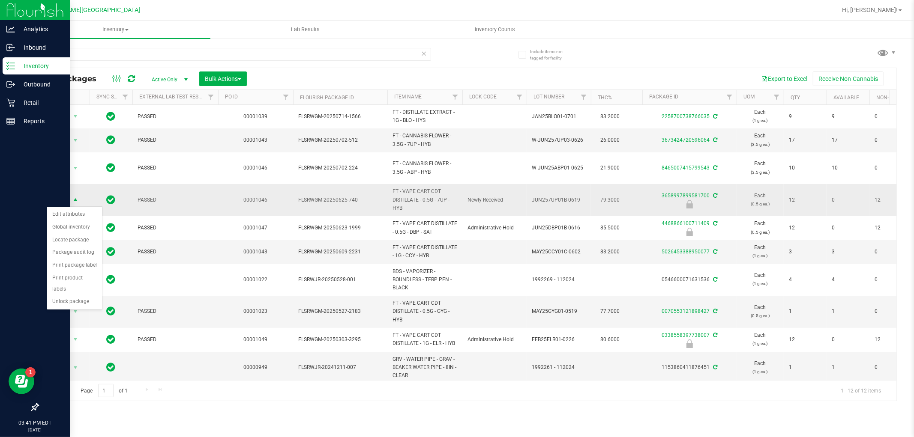
click at [297, 196] on td "FLSRWGM-20250625-740" at bounding box center [340, 200] width 94 height 32
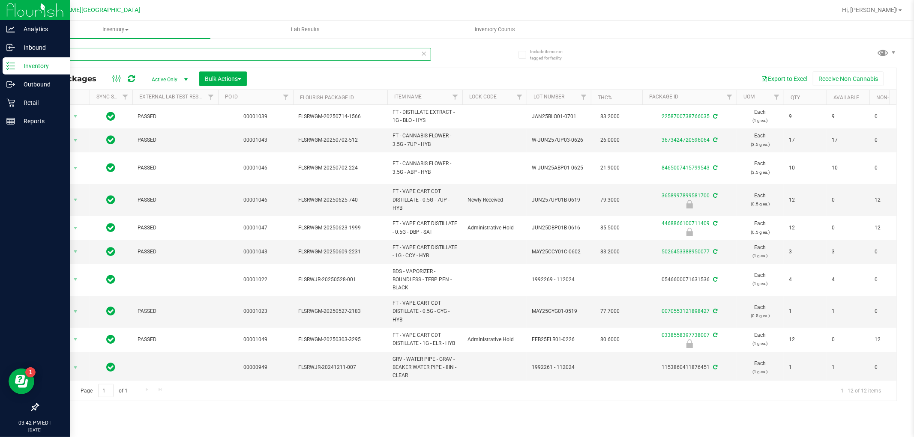
drag, startPoint x: 189, startPoint y: 54, endPoint x: 0, endPoint y: 15, distance: 192.9
click at [0, 15] on div "Analytics Inbound Inventory Outbound Retail Reports 03:42 PM EDT [DATE] 08/22 […" at bounding box center [457, 218] width 914 height 437
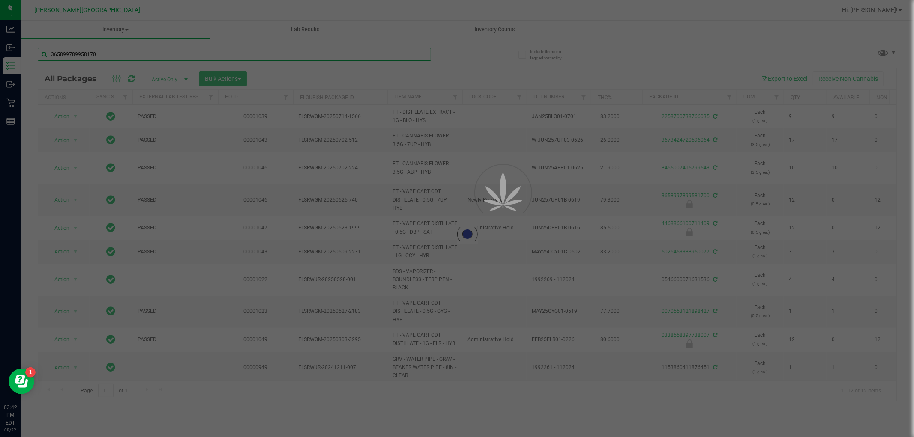
type input "3658997899581700"
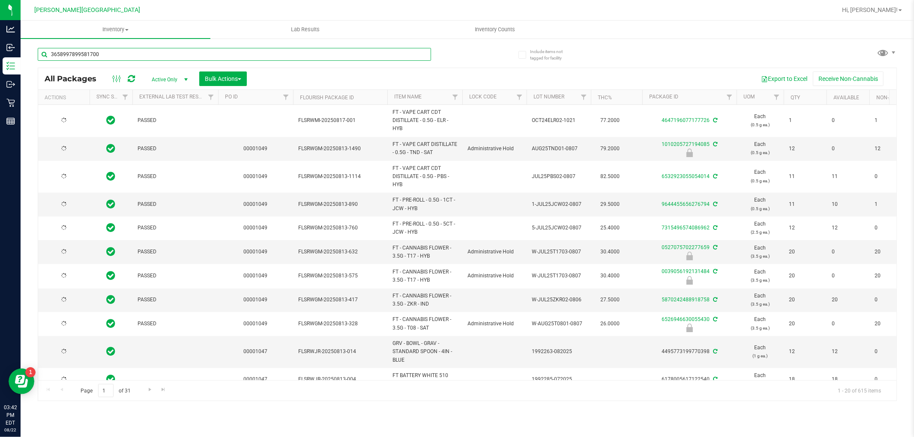
type input "[DATE]"
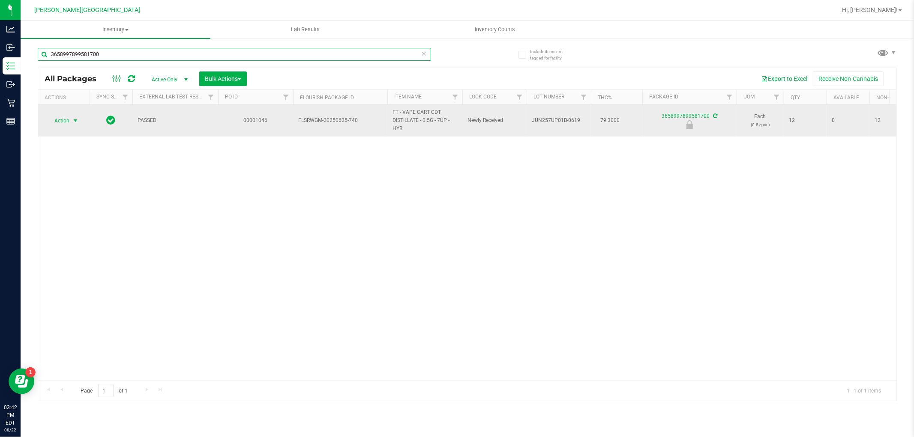
type input "3658997899581700"
click at [73, 120] on span "select" at bounding box center [75, 120] width 7 height 7
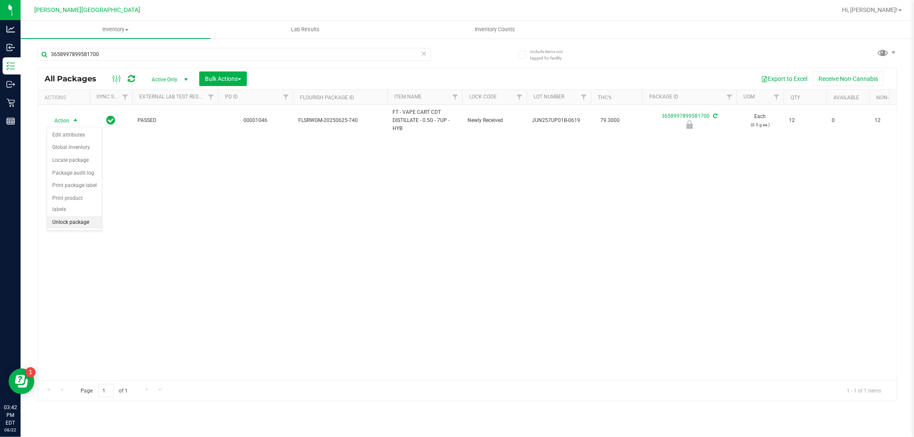
click at [78, 222] on li "Unlock package" at bounding box center [74, 222] width 55 height 13
click at [117, 29] on span "Inventory" at bounding box center [121, 30] width 201 height 8
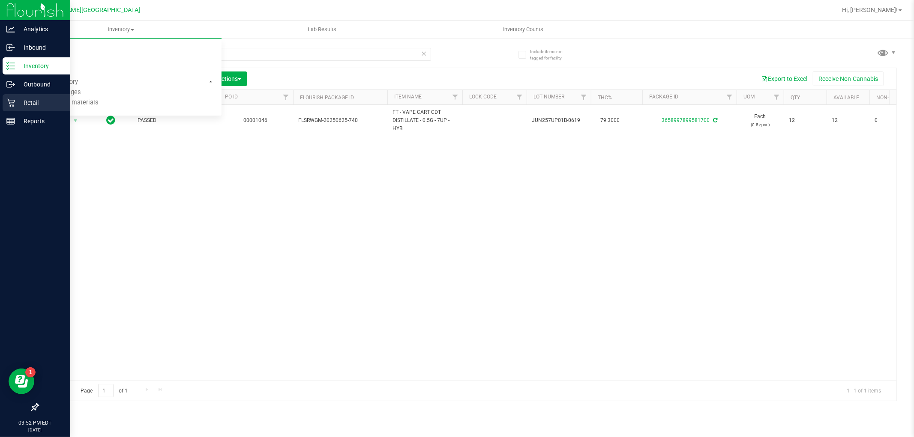
click at [16, 99] on p "Retail" at bounding box center [40, 103] width 51 height 10
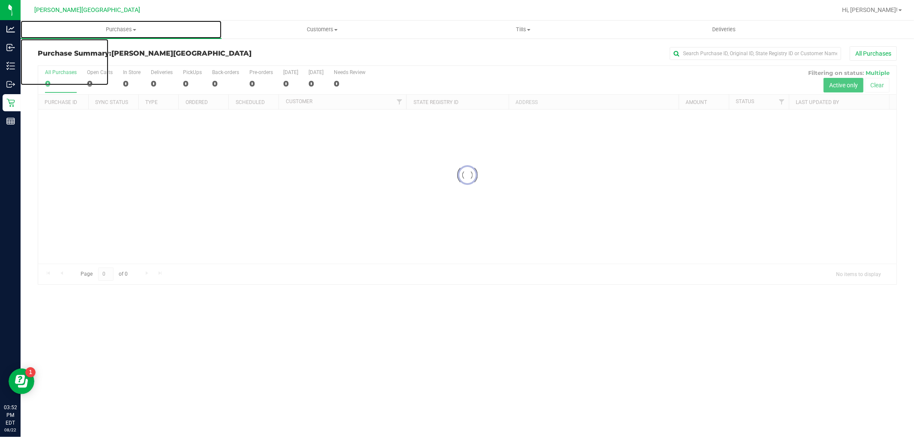
click at [126, 28] on span "Purchases" at bounding box center [121, 30] width 201 height 8
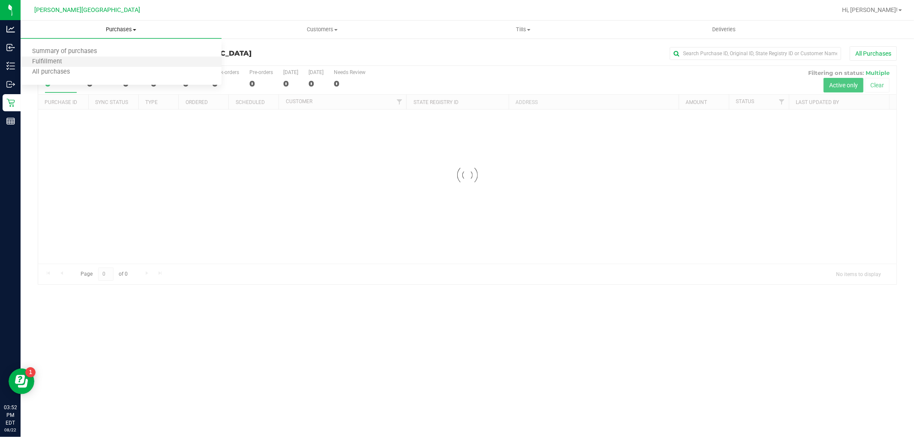
click at [91, 62] on li "Fulfillment" at bounding box center [121, 62] width 201 height 10
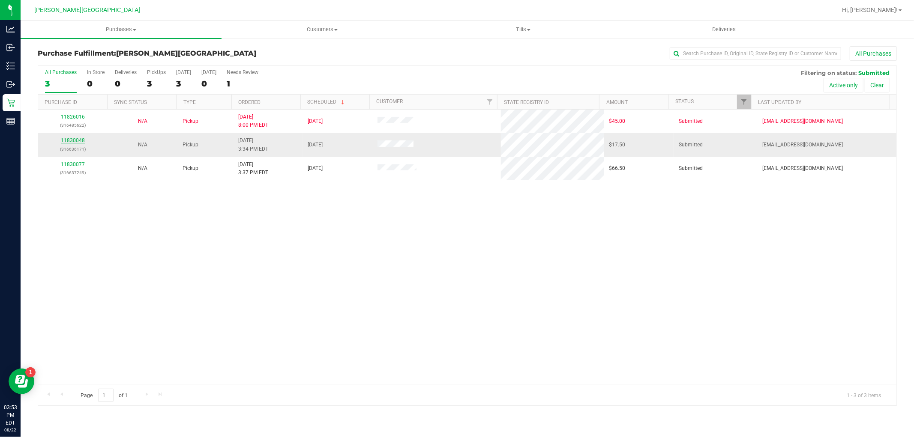
click at [70, 142] on link "11830048" at bounding box center [73, 141] width 24 height 6
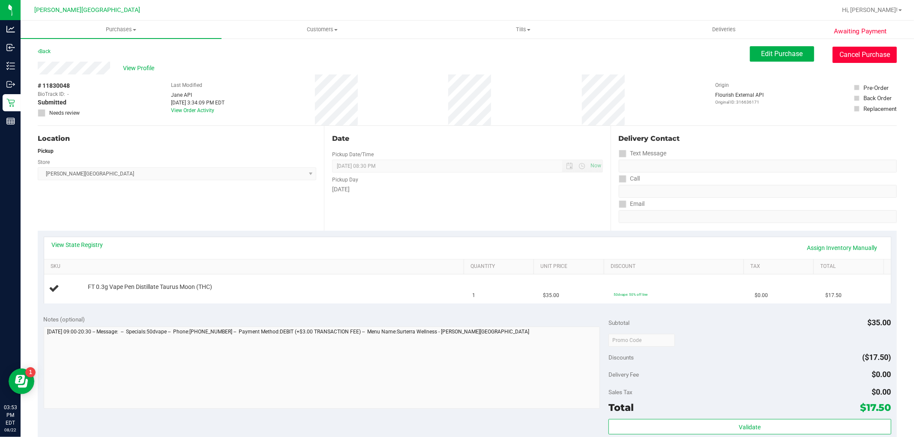
click at [833, 57] on button "Cancel Purchase" at bounding box center [865, 55] width 64 height 16
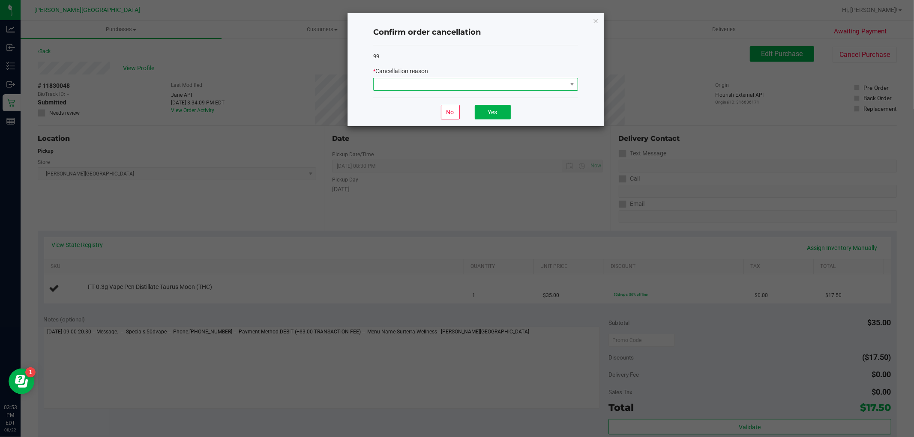
click at [549, 80] on span at bounding box center [470, 84] width 193 height 12
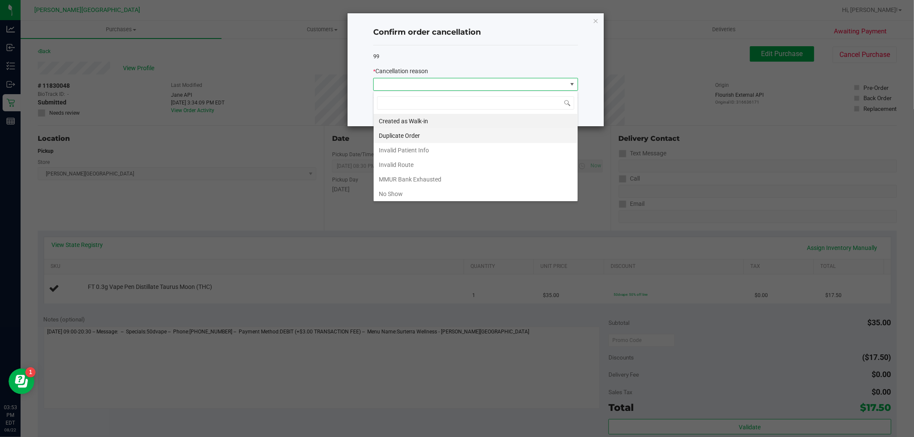
scroll to position [13, 204]
click at [414, 136] on li "Duplicate Order" at bounding box center [476, 136] width 204 height 15
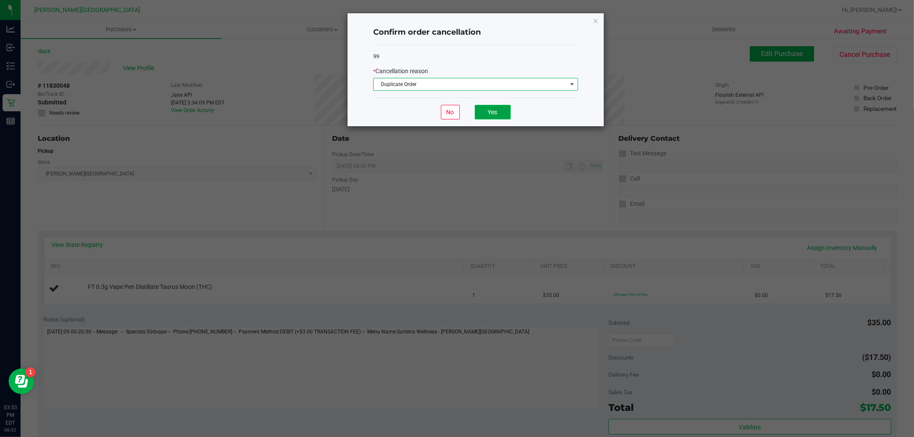
click at [498, 111] on button "Yes" at bounding box center [493, 112] width 36 height 15
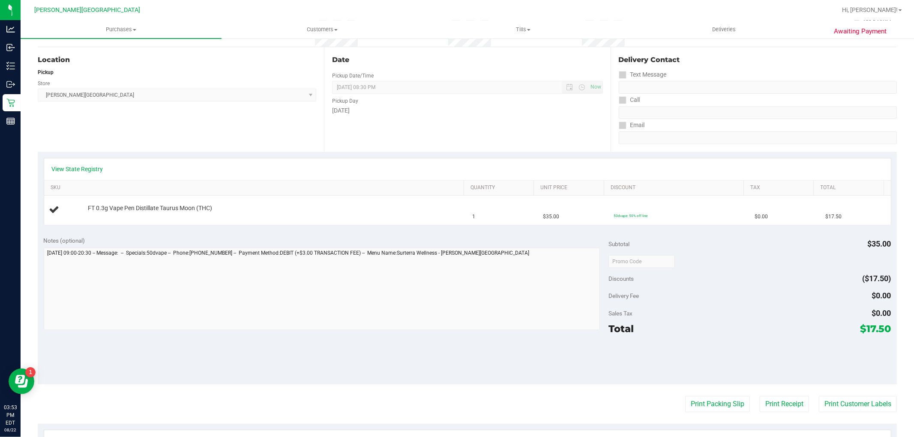
scroll to position [0, 0]
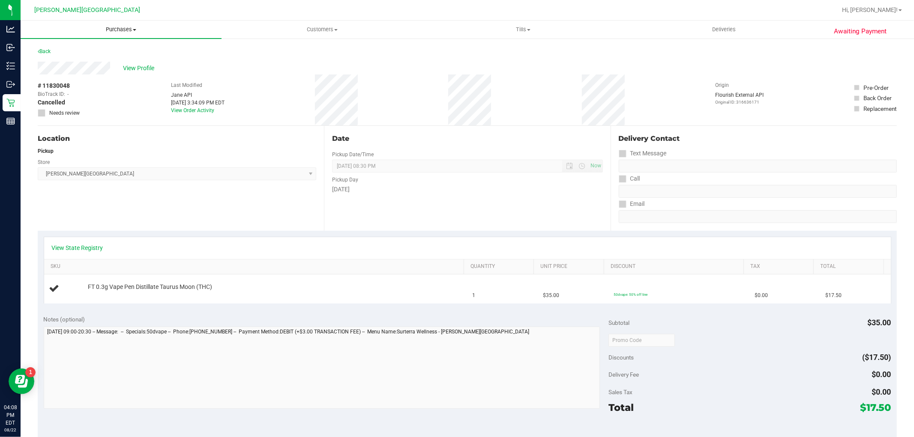
click at [105, 33] on uib-tab-heading "Purchases Summary of purchases Fulfillment All purchases" at bounding box center [121, 30] width 201 height 18
click at [69, 58] on span "Fulfillment" at bounding box center [47, 61] width 53 height 7
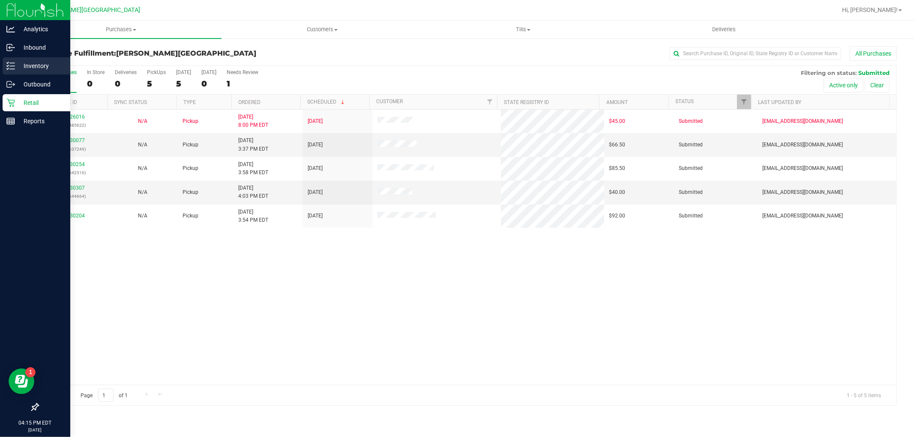
click at [21, 70] on p "Inventory" at bounding box center [40, 66] width 51 height 10
click at [27, 64] on p "Inventory" at bounding box center [40, 66] width 51 height 10
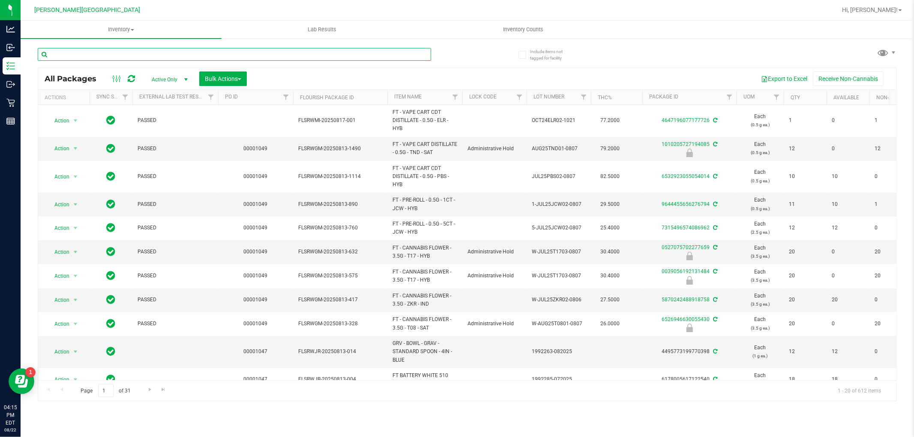
click at [141, 55] on input "text" at bounding box center [234, 54] width 393 height 13
type input "kief"
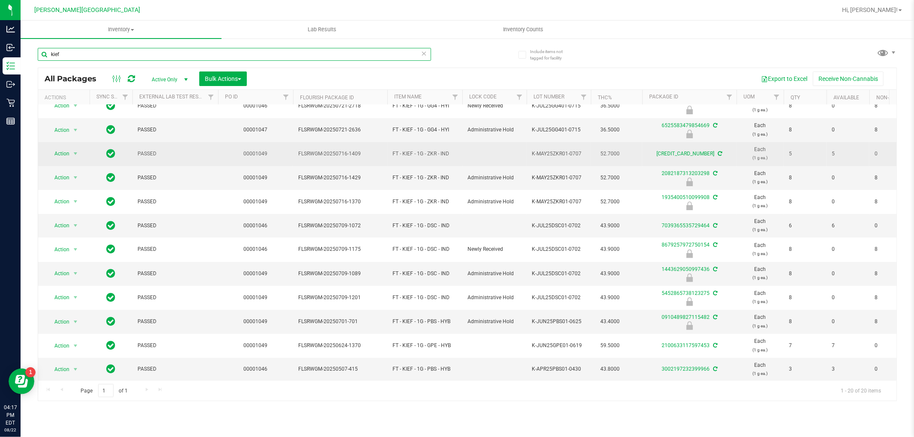
scroll to position [210, 0]
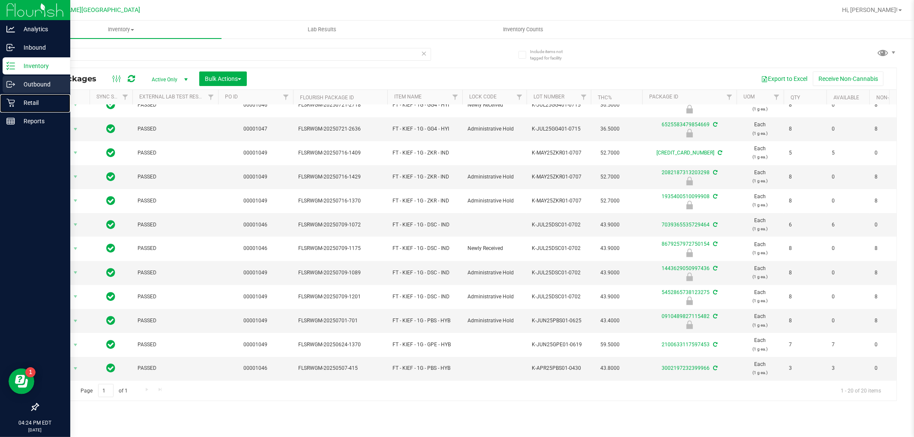
drag, startPoint x: 35, startPoint y: 102, endPoint x: 49, endPoint y: 93, distance: 16.8
click at [35, 101] on p "Retail" at bounding box center [40, 103] width 51 height 10
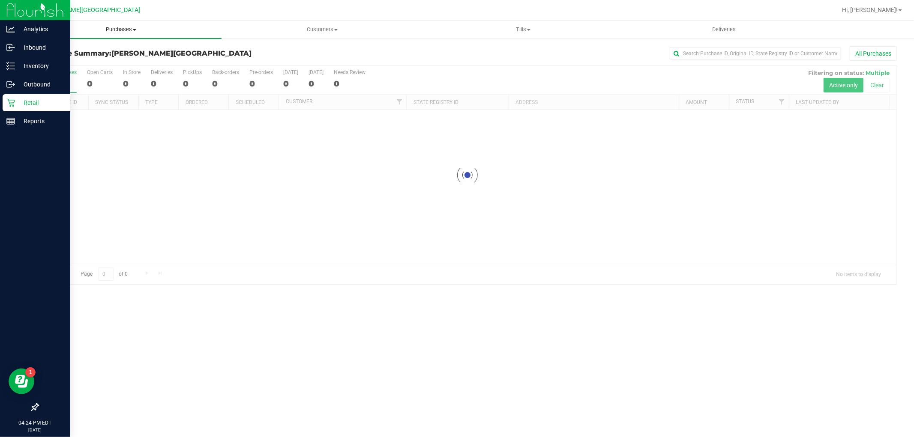
click at [114, 28] on span "Purchases" at bounding box center [121, 30] width 201 height 8
click at [86, 60] on li "Fulfillment" at bounding box center [121, 62] width 201 height 10
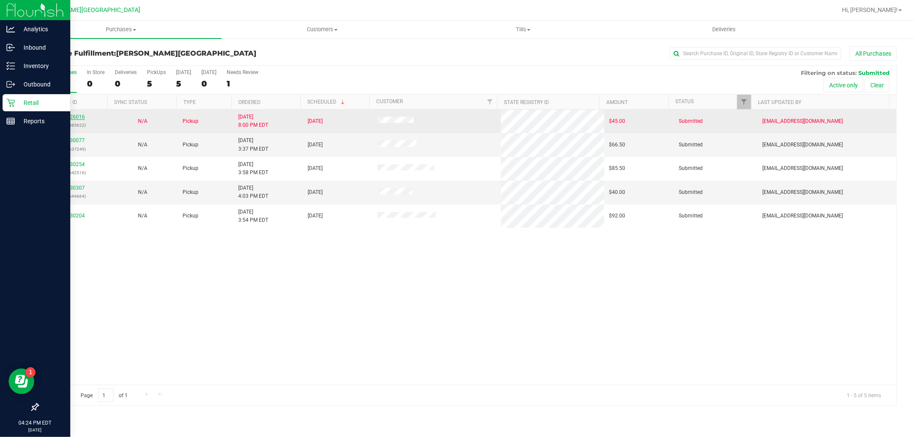
click at [82, 117] on link "11826016" at bounding box center [73, 117] width 24 height 6
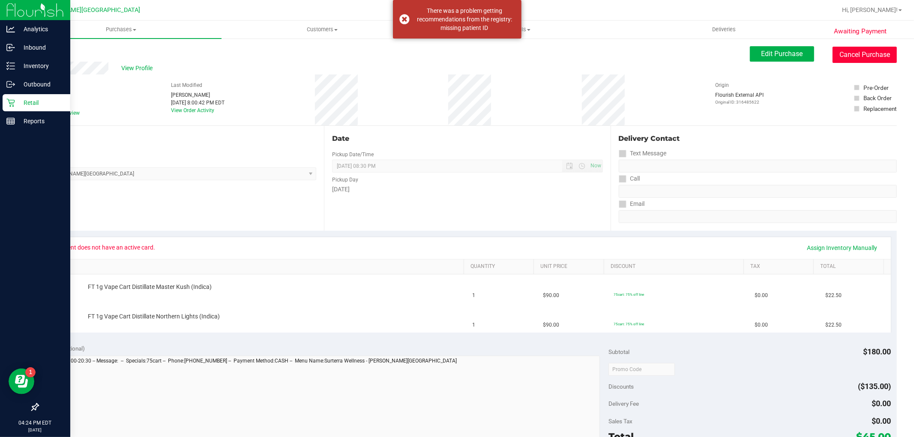
click at [843, 58] on button "Cancel Purchase" at bounding box center [865, 55] width 64 height 16
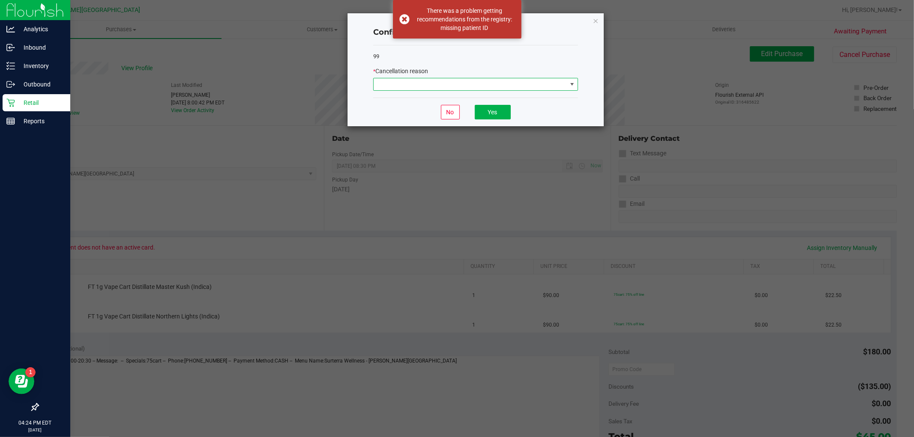
click at [570, 81] on span at bounding box center [572, 84] width 7 height 7
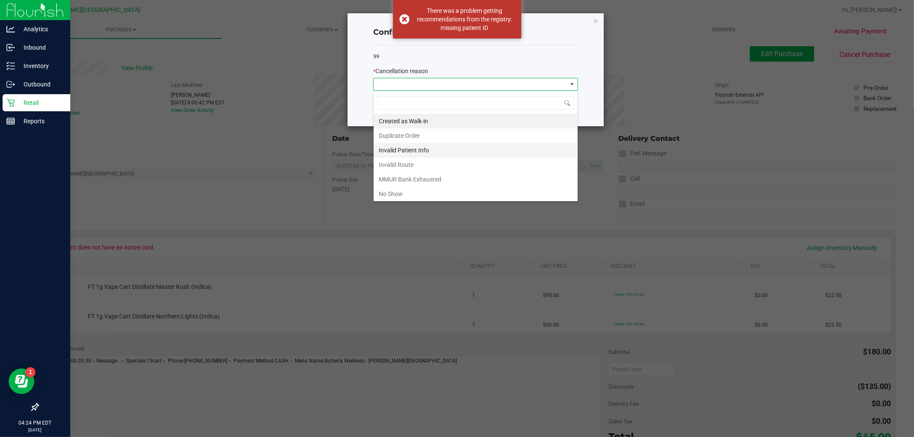
scroll to position [13, 204]
click at [403, 192] on li "No Show" at bounding box center [476, 194] width 204 height 15
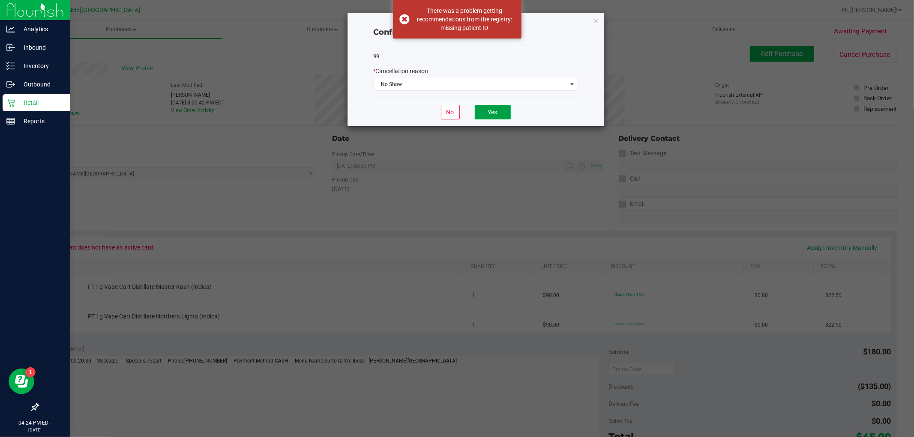
click at [503, 118] on button "Yes" at bounding box center [493, 112] width 36 height 15
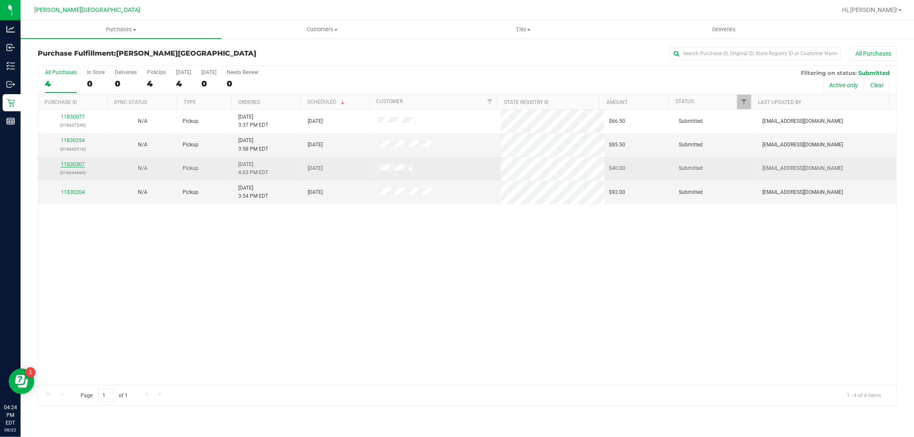
click at [70, 163] on link "11830307" at bounding box center [73, 165] width 24 height 6
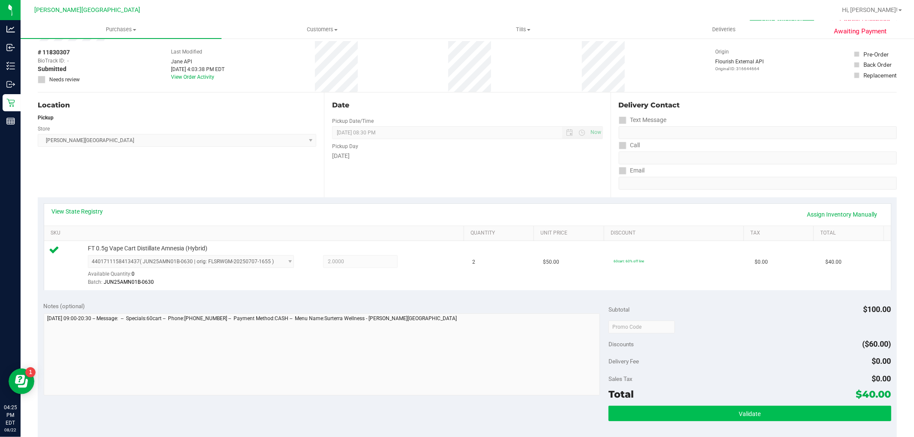
scroll to position [143, 0]
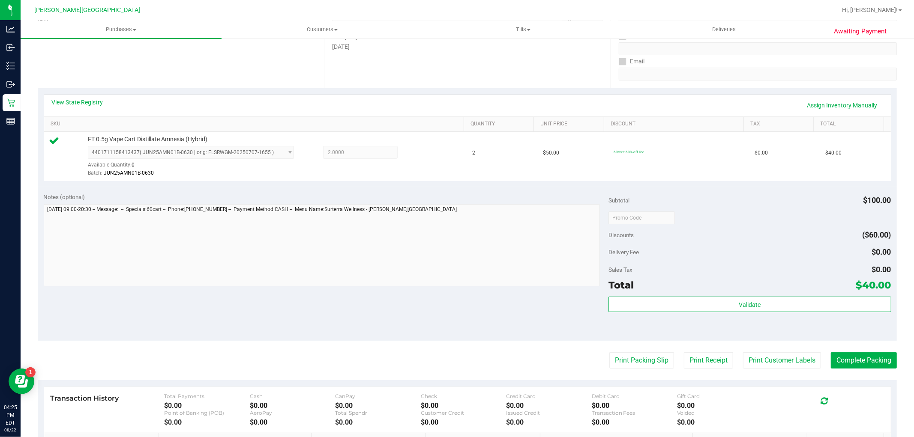
click at [742, 313] on div "Validate" at bounding box center [749, 305] width 282 height 16
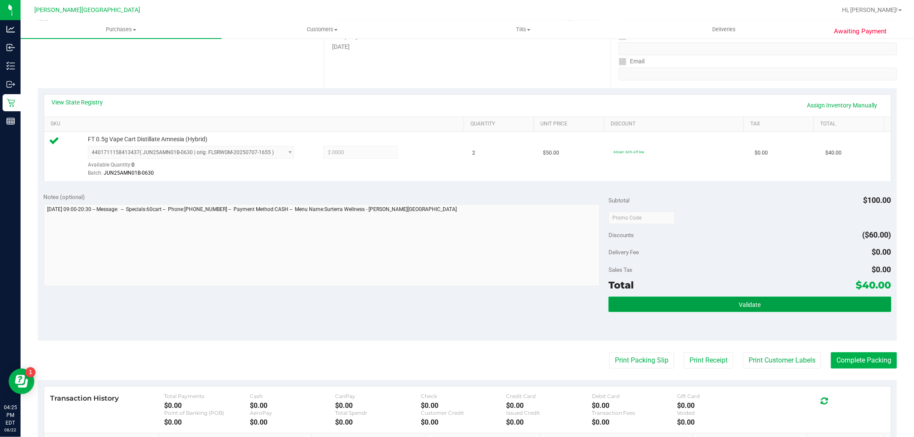
click at [742, 311] on button "Validate" at bounding box center [749, 304] width 282 height 15
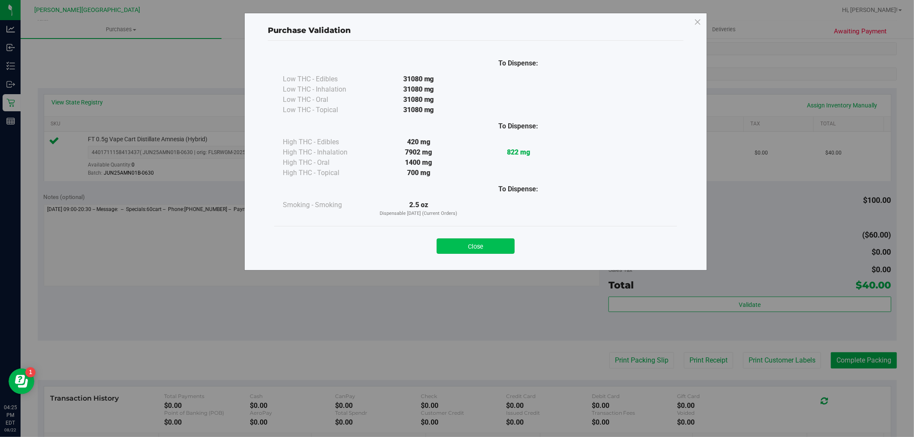
click at [497, 245] on button "Close" at bounding box center [476, 246] width 78 height 15
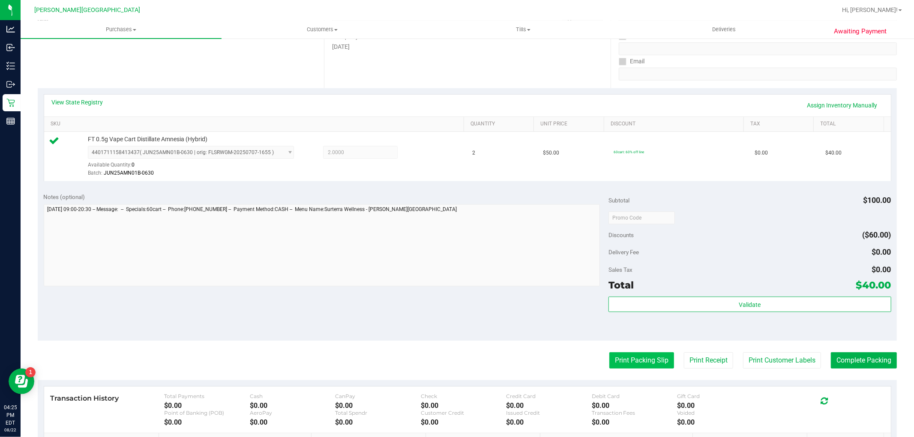
click at [649, 360] on button "Print Packing Slip" at bounding box center [641, 361] width 65 height 16
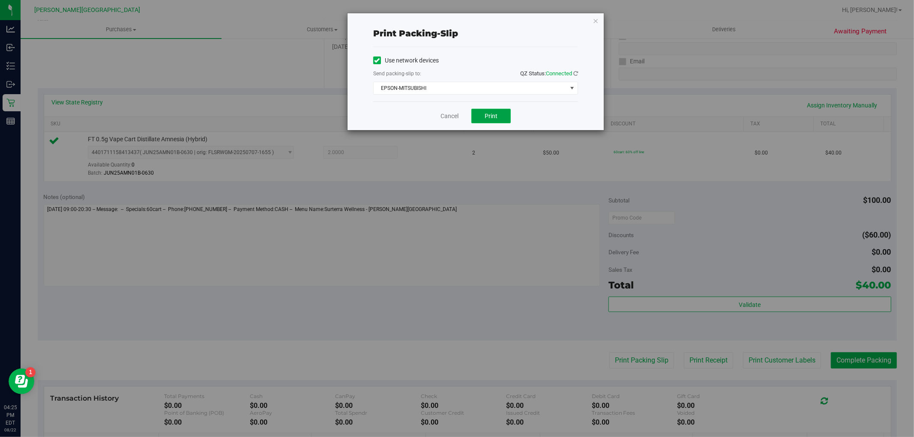
click at [499, 114] on button "Print" at bounding box center [490, 116] width 39 height 15
click at [596, 25] on icon "button" at bounding box center [596, 20] width 6 height 10
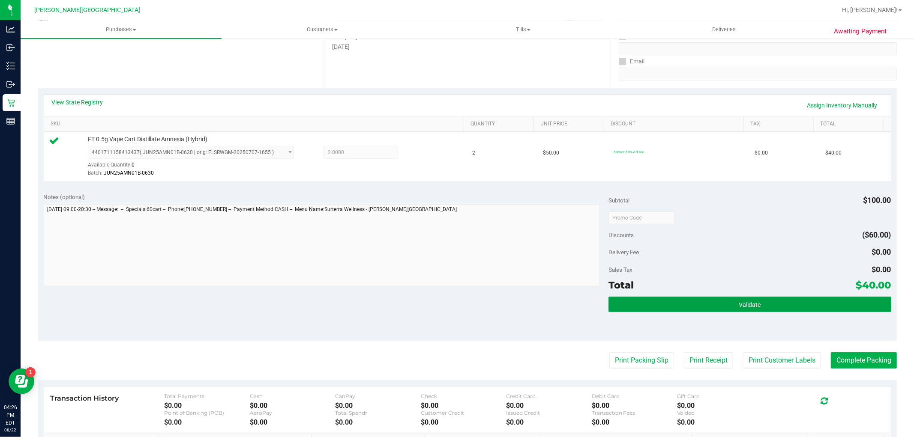
click at [770, 312] on button "Validate" at bounding box center [749, 304] width 282 height 15
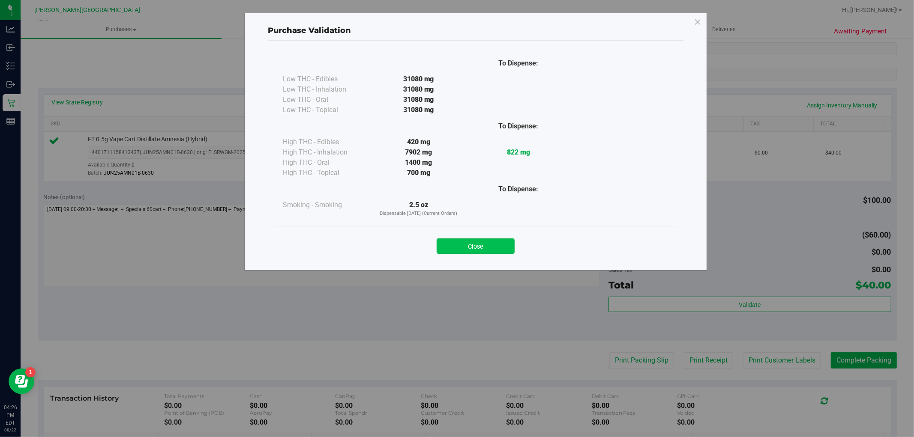
click at [491, 253] on button "Close" at bounding box center [476, 246] width 78 height 15
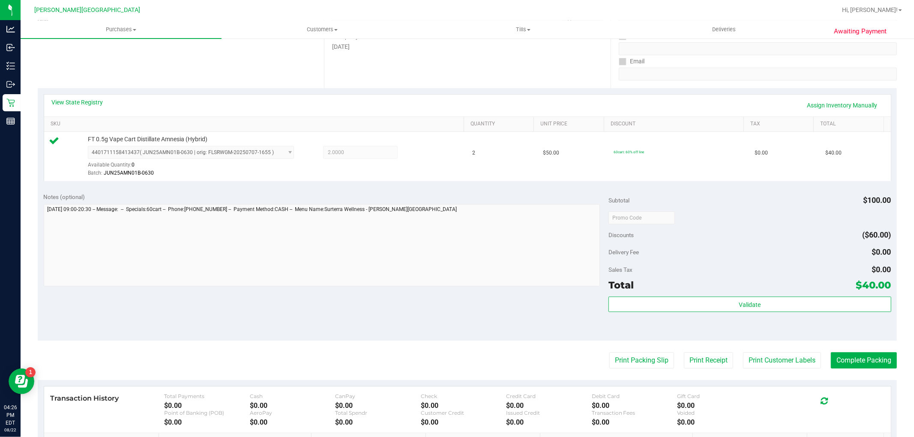
click at [746, 294] on div "Subtotal $100.00 Discounts ($60.00) Delivery Fee $0.00 Sales Tax $0.00 Total $4…" at bounding box center [749, 264] width 282 height 143
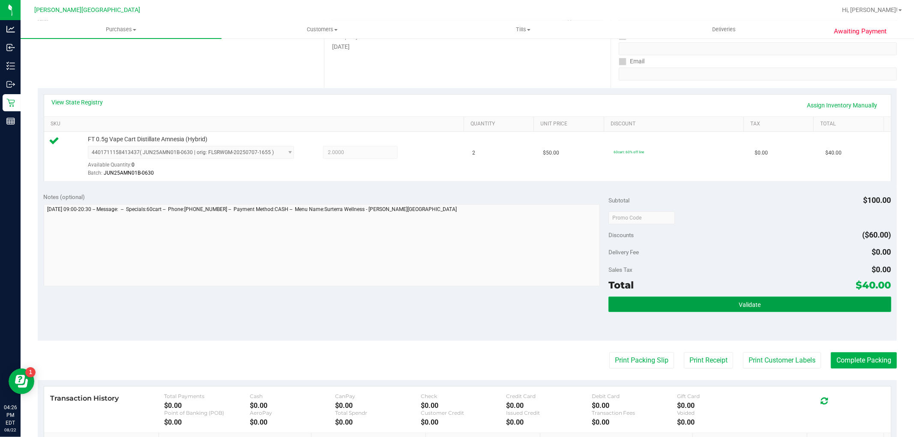
click at [743, 300] on button "Validate" at bounding box center [749, 304] width 282 height 15
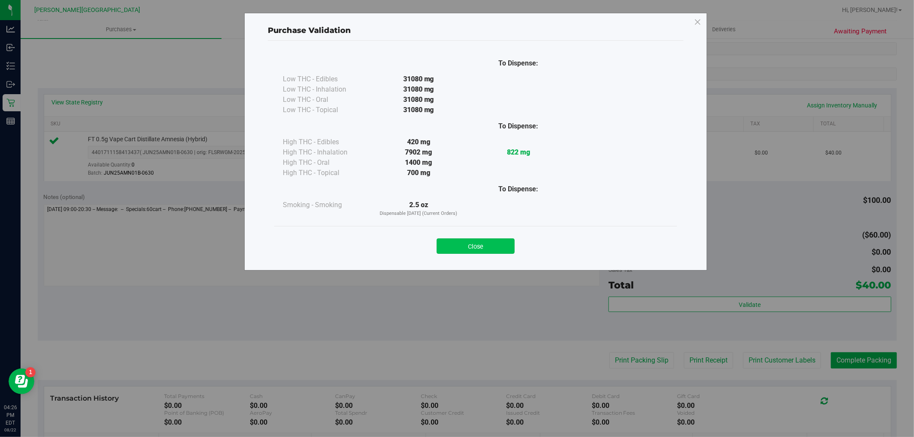
click at [502, 251] on button "Close" at bounding box center [476, 246] width 78 height 15
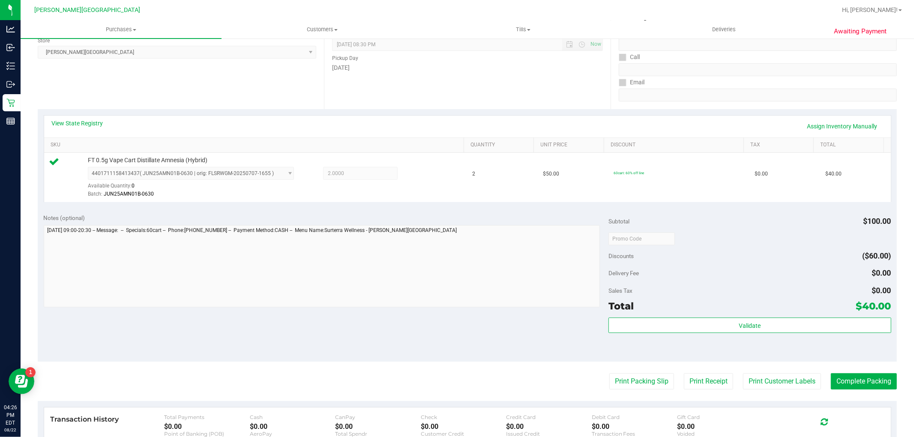
scroll to position [216, 0]
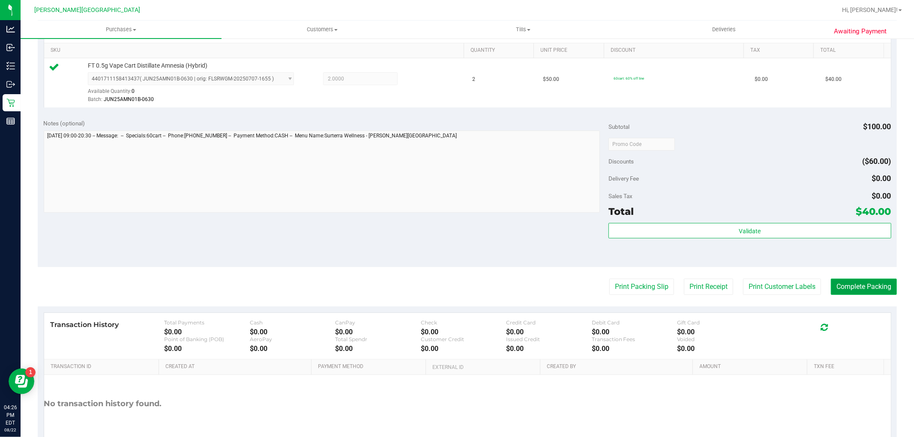
click at [860, 283] on button "Complete Packing" at bounding box center [864, 287] width 66 height 16
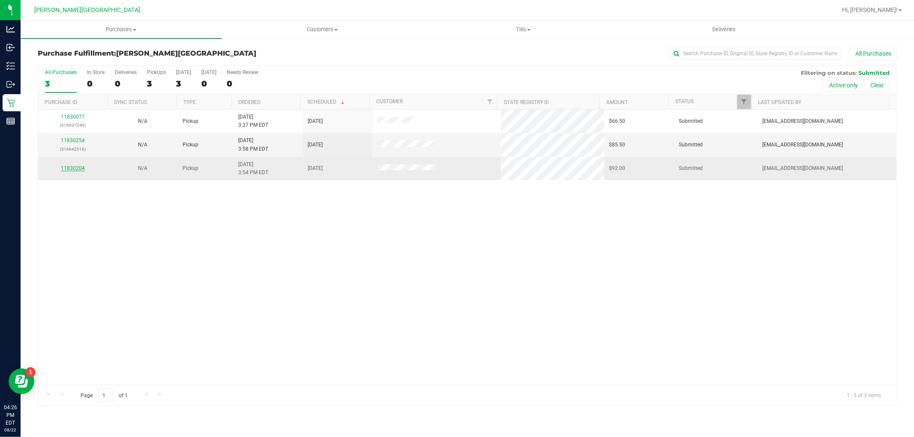
click at [70, 168] on link "11830204" at bounding box center [73, 168] width 24 height 6
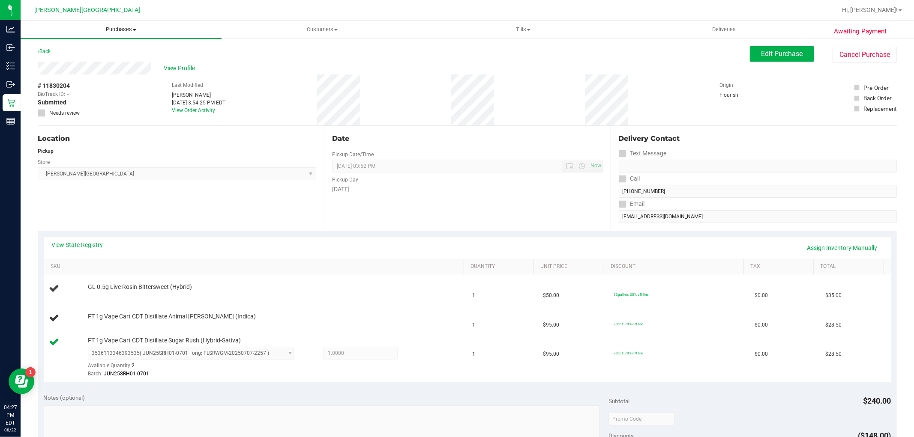
click at [126, 28] on span "Purchases" at bounding box center [121, 30] width 201 height 8
click at [91, 61] on li "Fulfillment" at bounding box center [121, 62] width 201 height 10
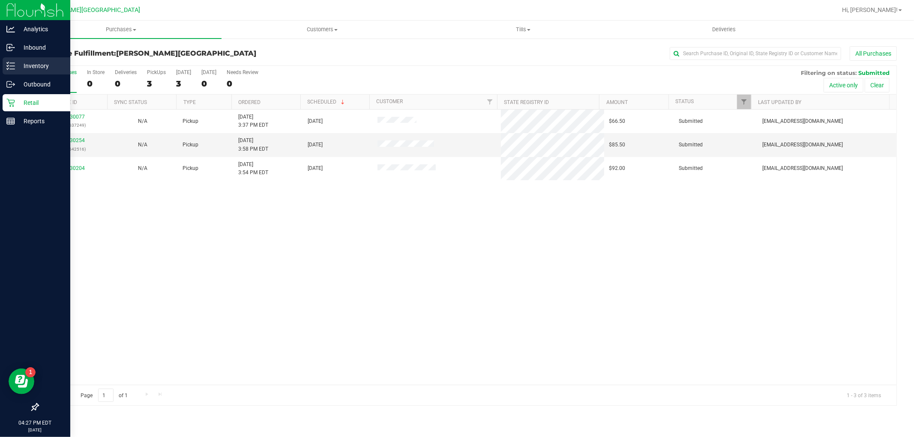
click at [36, 66] on p "Inventory" at bounding box center [40, 66] width 51 height 10
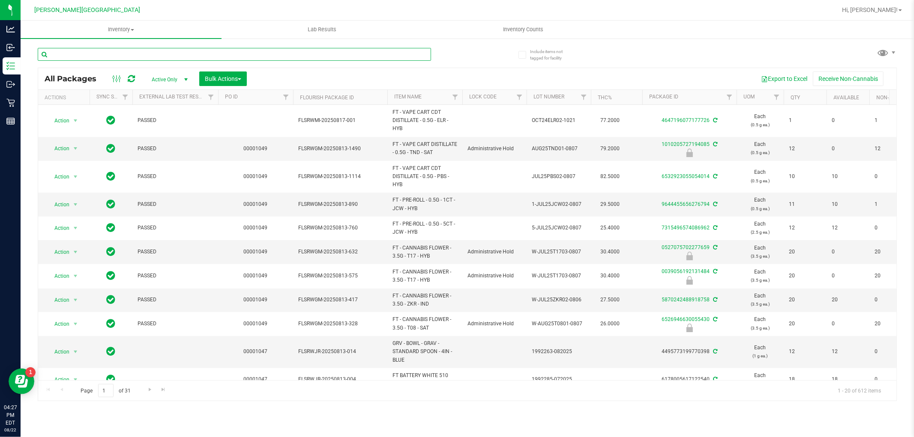
click at [164, 57] on input "text" at bounding box center [234, 54] width 393 height 13
type input "aml"
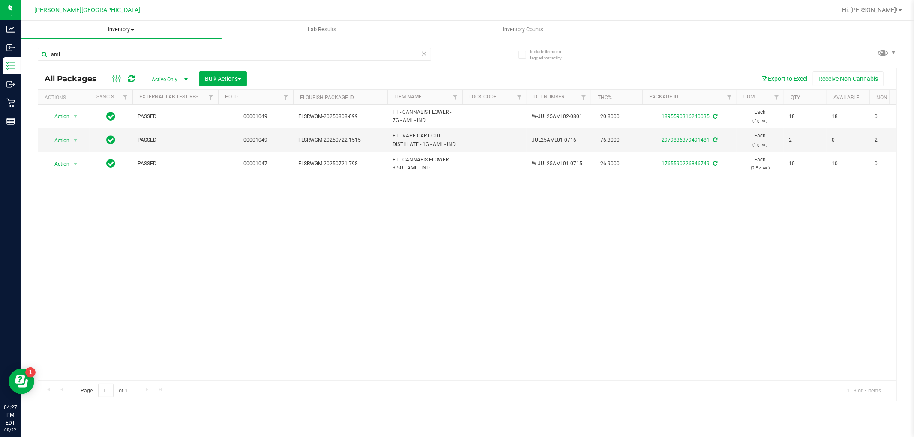
click at [126, 26] on span "Inventory" at bounding box center [121, 30] width 201 height 8
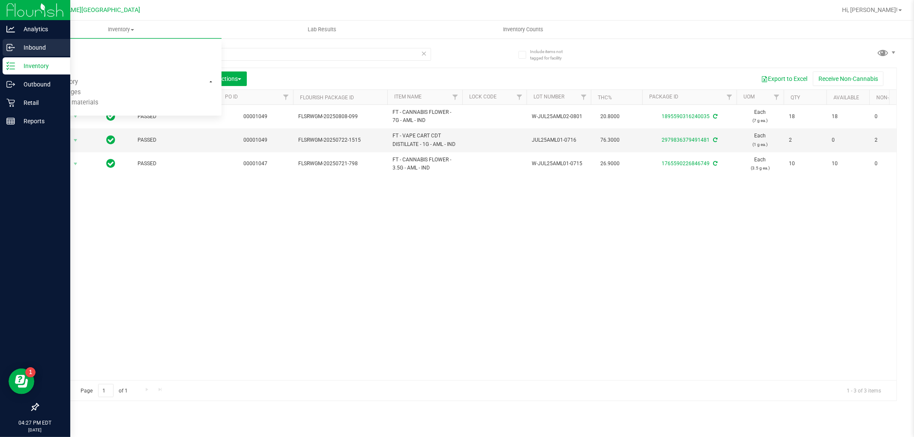
click at [46, 49] on p "Inbound" at bounding box center [40, 47] width 51 height 10
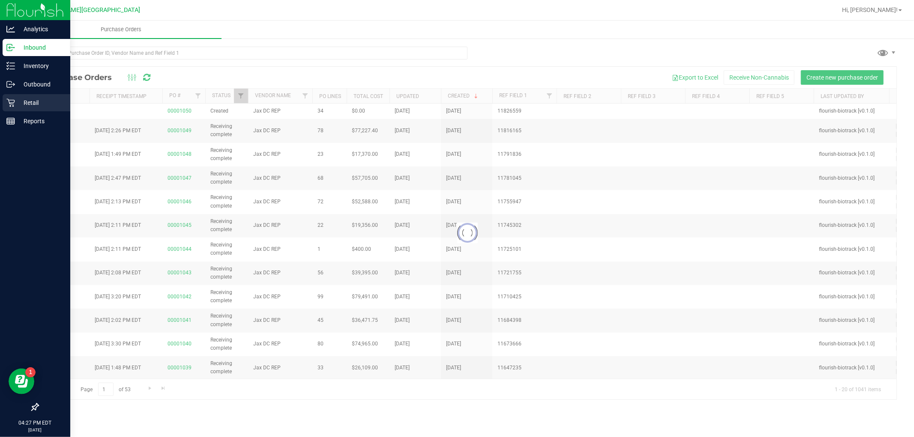
click at [24, 100] on p "Retail" at bounding box center [40, 103] width 51 height 10
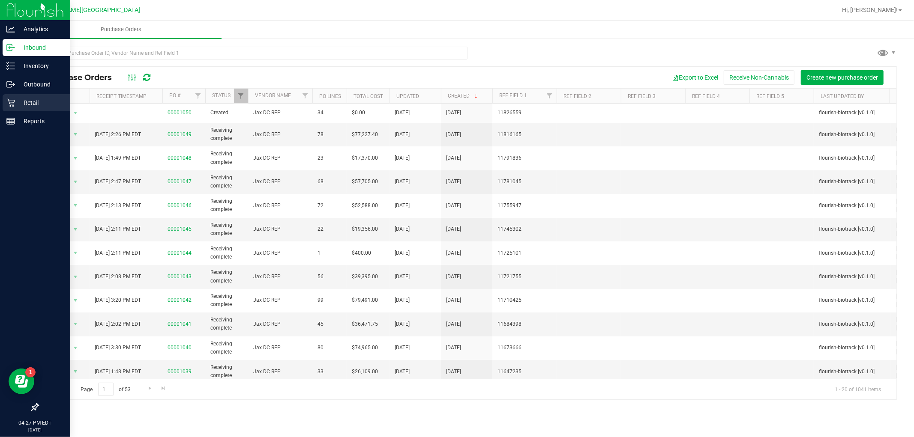
click at [10, 102] on icon at bounding box center [10, 103] width 9 height 9
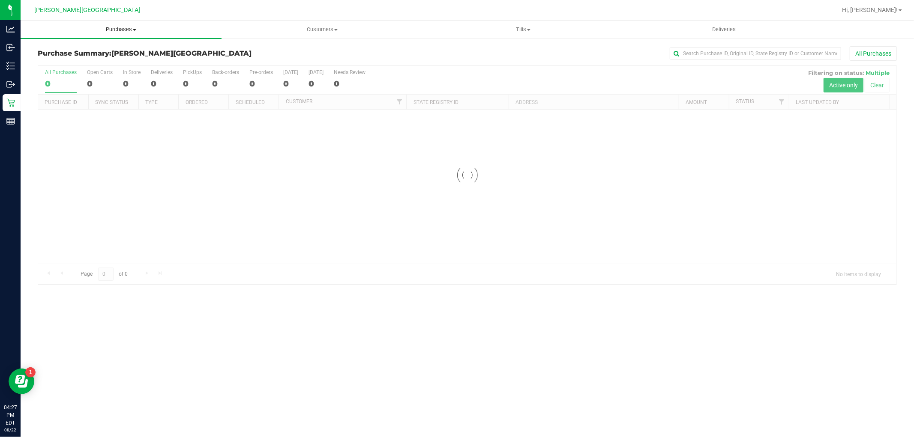
click at [108, 31] on span "Purchases" at bounding box center [121, 30] width 201 height 8
click at [68, 63] on span "Fulfillment" at bounding box center [47, 61] width 53 height 7
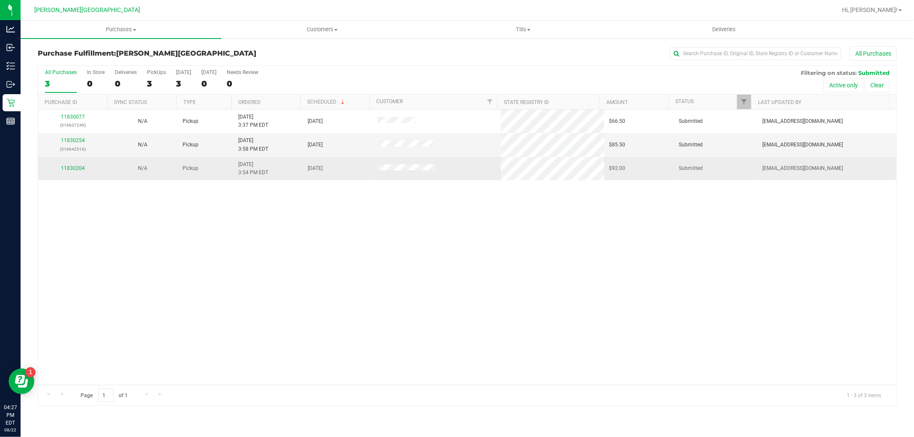
click at [74, 176] on td "11830204" at bounding box center [72, 168] width 69 height 23
click at [74, 168] on link "11830204" at bounding box center [73, 168] width 24 height 6
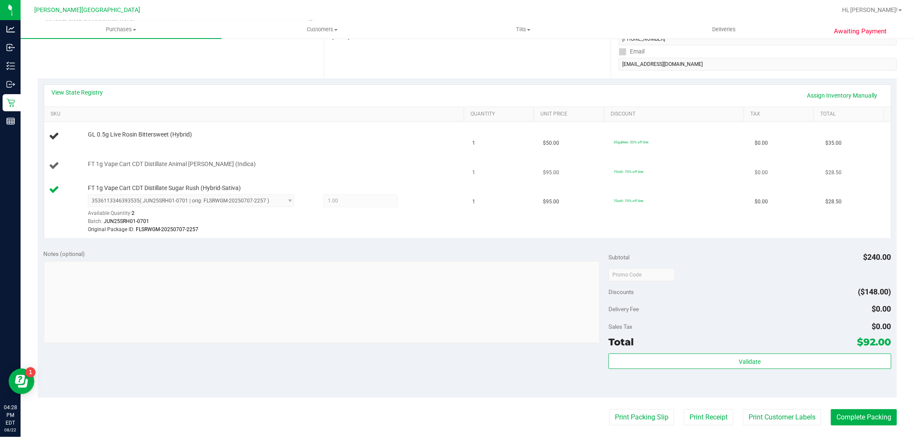
scroll to position [190, 0]
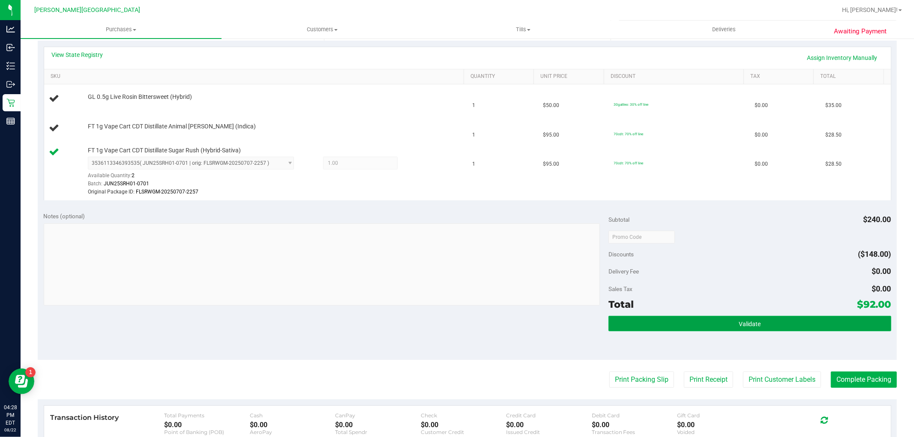
click at [819, 323] on button "Validate" at bounding box center [749, 323] width 282 height 15
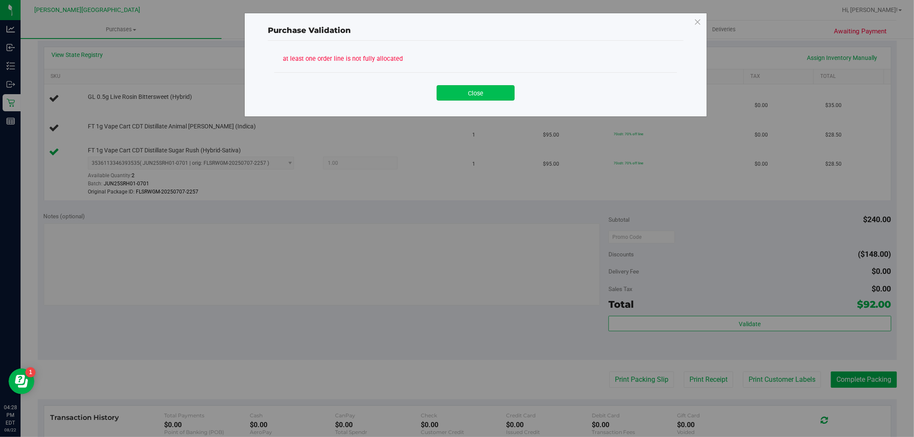
click at [472, 96] on button "Close" at bounding box center [476, 92] width 78 height 15
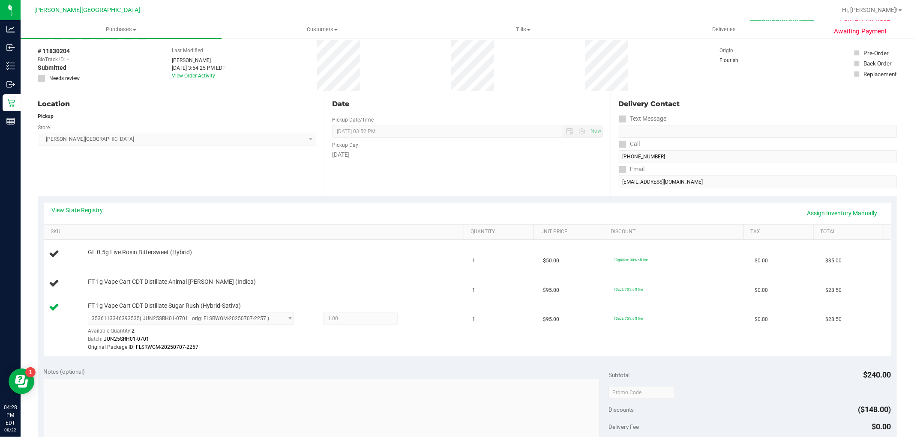
scroll to position [0, 0]
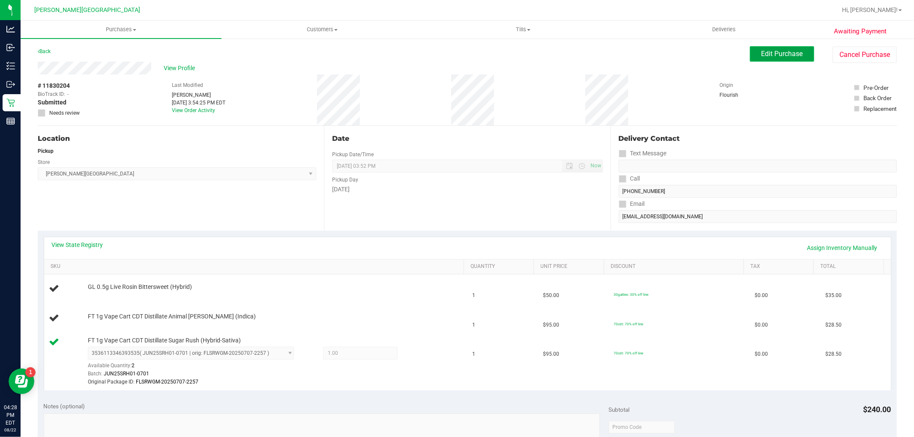
click at [770, 52] on span "Edit Purchase" at bounding box center [782, 54] width 42 height 8
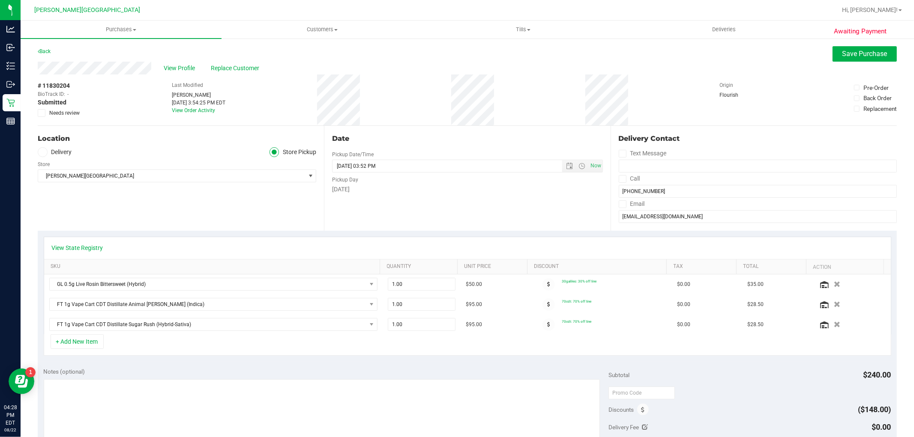
click at [40, 113] on icon at bounding box center [42, 113] width 6 height 0
click at [0, 0] on input "Needs review" at bounding box center [0, 0] width 0 height 0
click at [183, 69] on span "View Profile" at bounding box center [181, 68] width 34 height 9
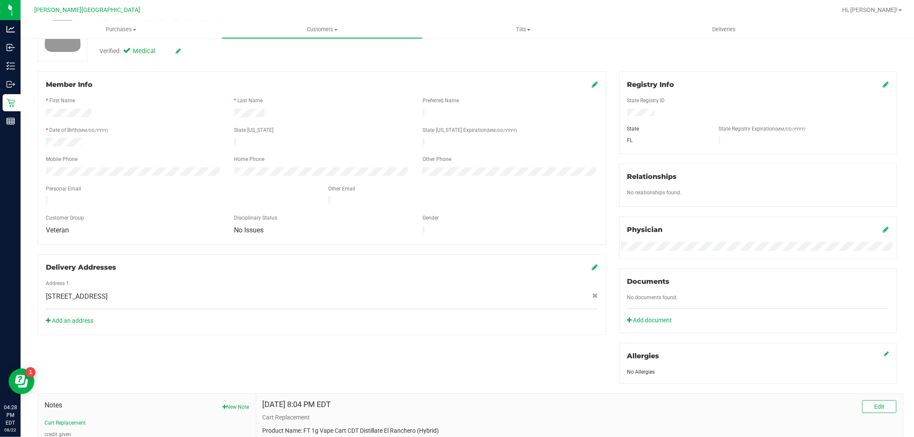
scroll to position [187, 0]
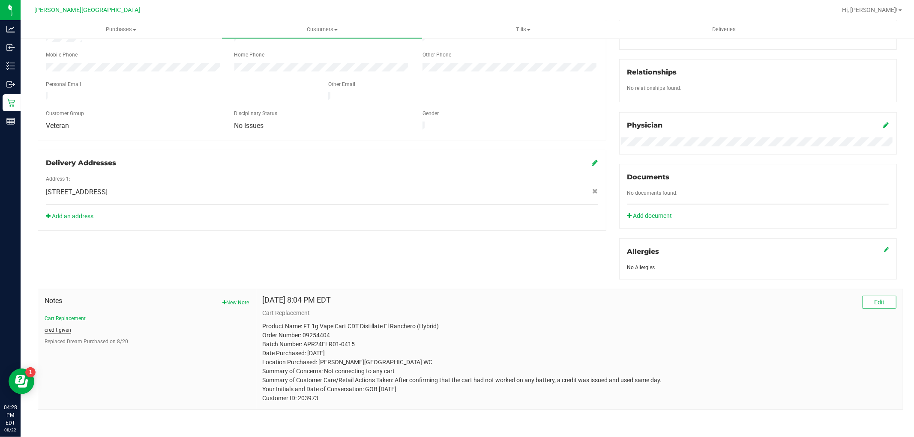
click at [51, 328] on button "credit given" at bounding box center [58, 330] width 27 height 8
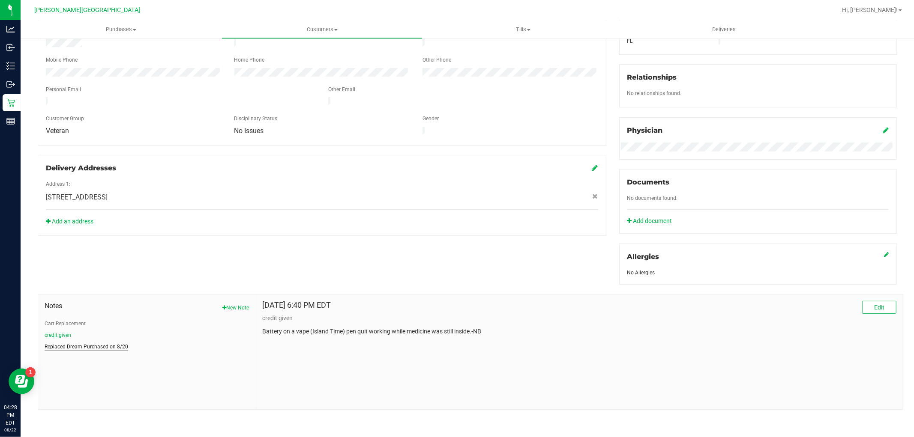
click at [87, 347] on button "Replaced Dream Purchased on 8/20" at bounding box center [87, 347] width 84 height 8
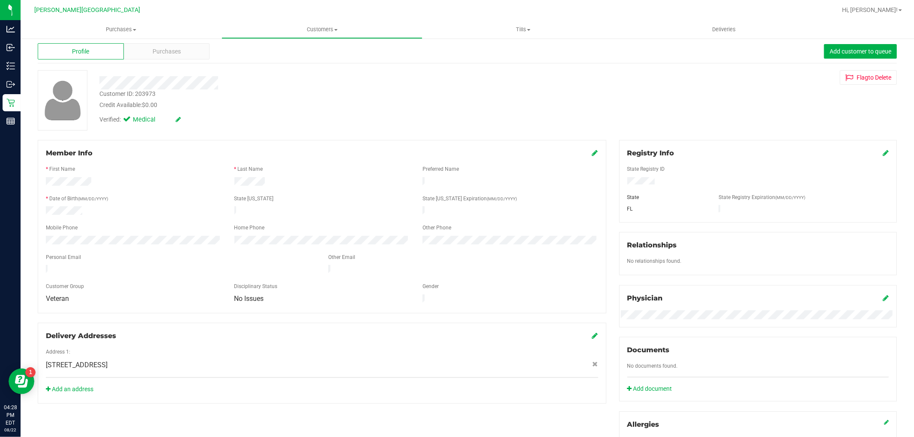
scroll to position [0, 0]
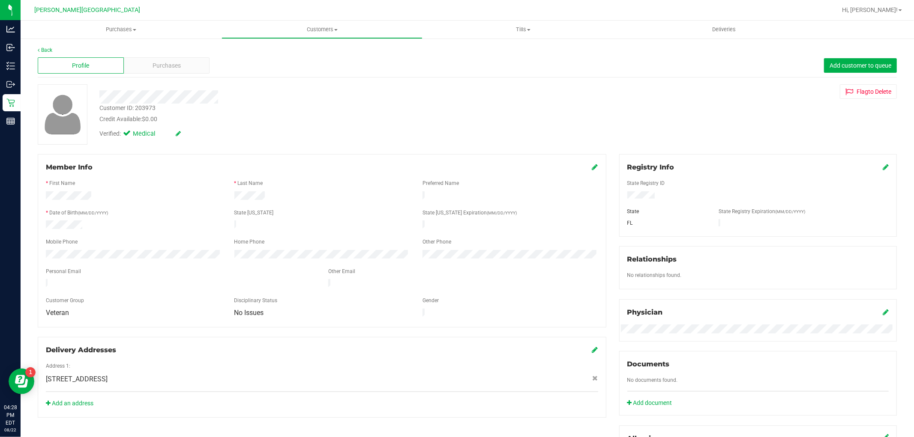
click at [137, 109] on div "Customer ID: 203973" at bounding box center [127, 108] width 56 height 9
copy div "Customer ID: 203973"
click at [114, 21] on uib-tab-heading "Purchases Summary of purchases Fulfillment All purchases" at bounding box center [121, 30] width 201 height 18
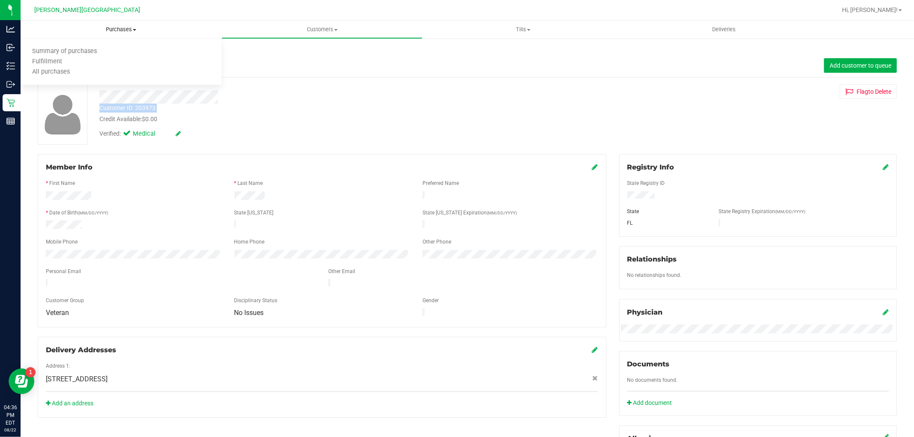
click at [114, 28] on span "Purchases" at bounding box center [121, 30] width 201 height 8
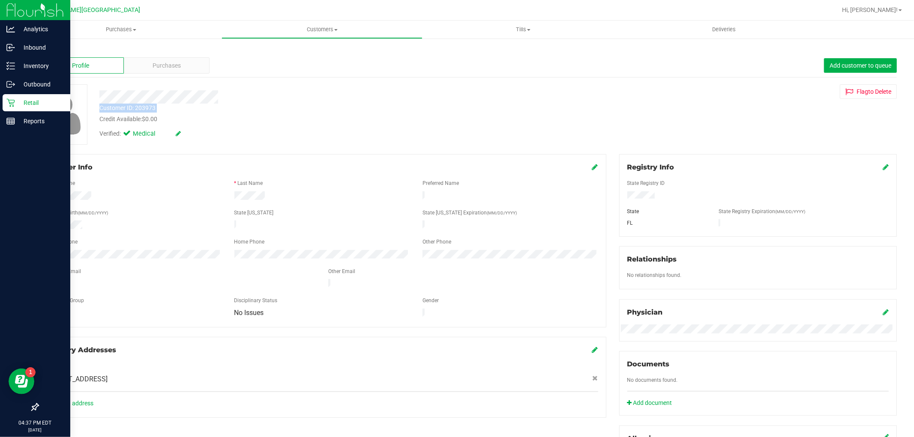
click at [19, 102] on p "Retail" at bounding box center [40, 103] width 51 height 10
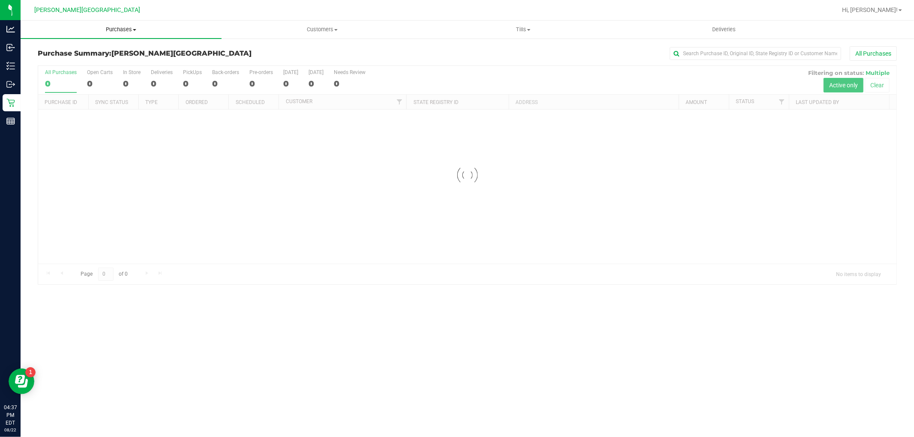
click at [121, 28] on span "Purchases" at bounding box center [121, 30] width 201 height 8
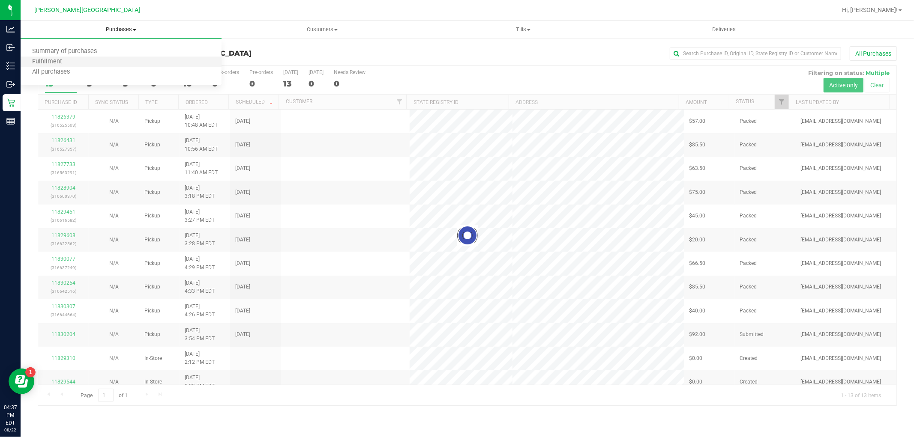
click at [86, 62] on li "Fulfillment" at bounding box center [121, 62] width 201 height 10
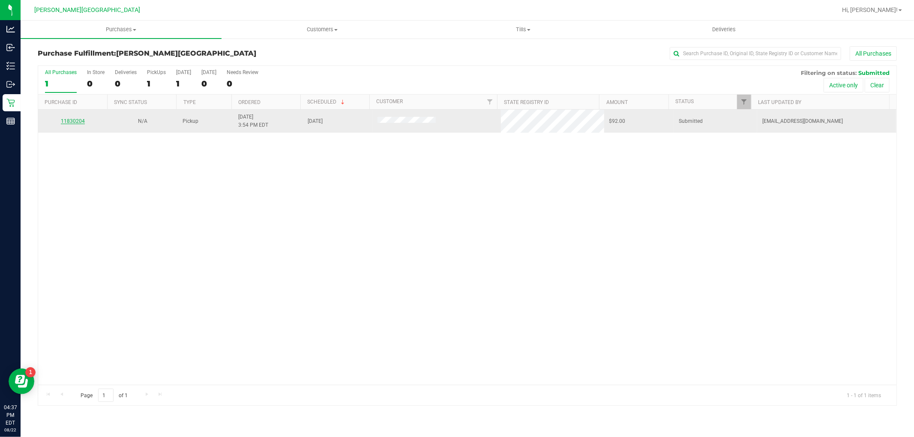
click at [81, 119] on link "11830204" at bounding box center [73, 121] width 24 height 6
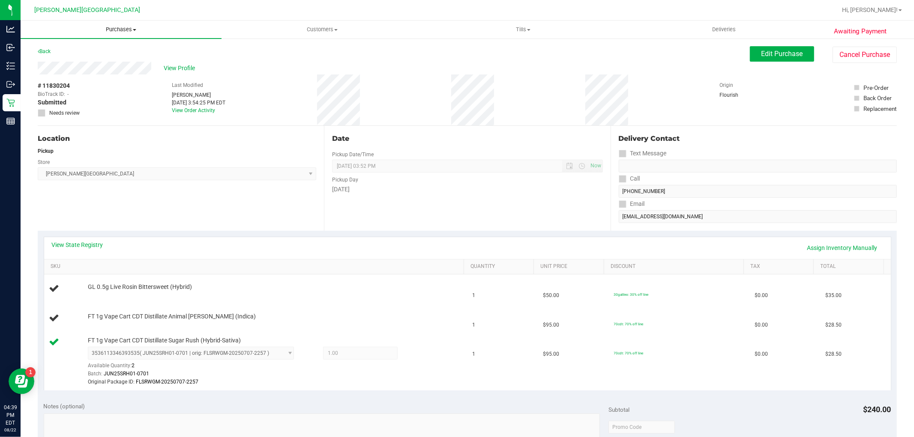
click at [112, 28] on span "Purchases" at bounding box center [121, 30] width 201 height 8
click at [103, 59] on li "Fulfillment" at bounding box center [121, 62] width 201 height 10
